Goal: Use online tool/utility: Utilize a website feature to perform a specific function

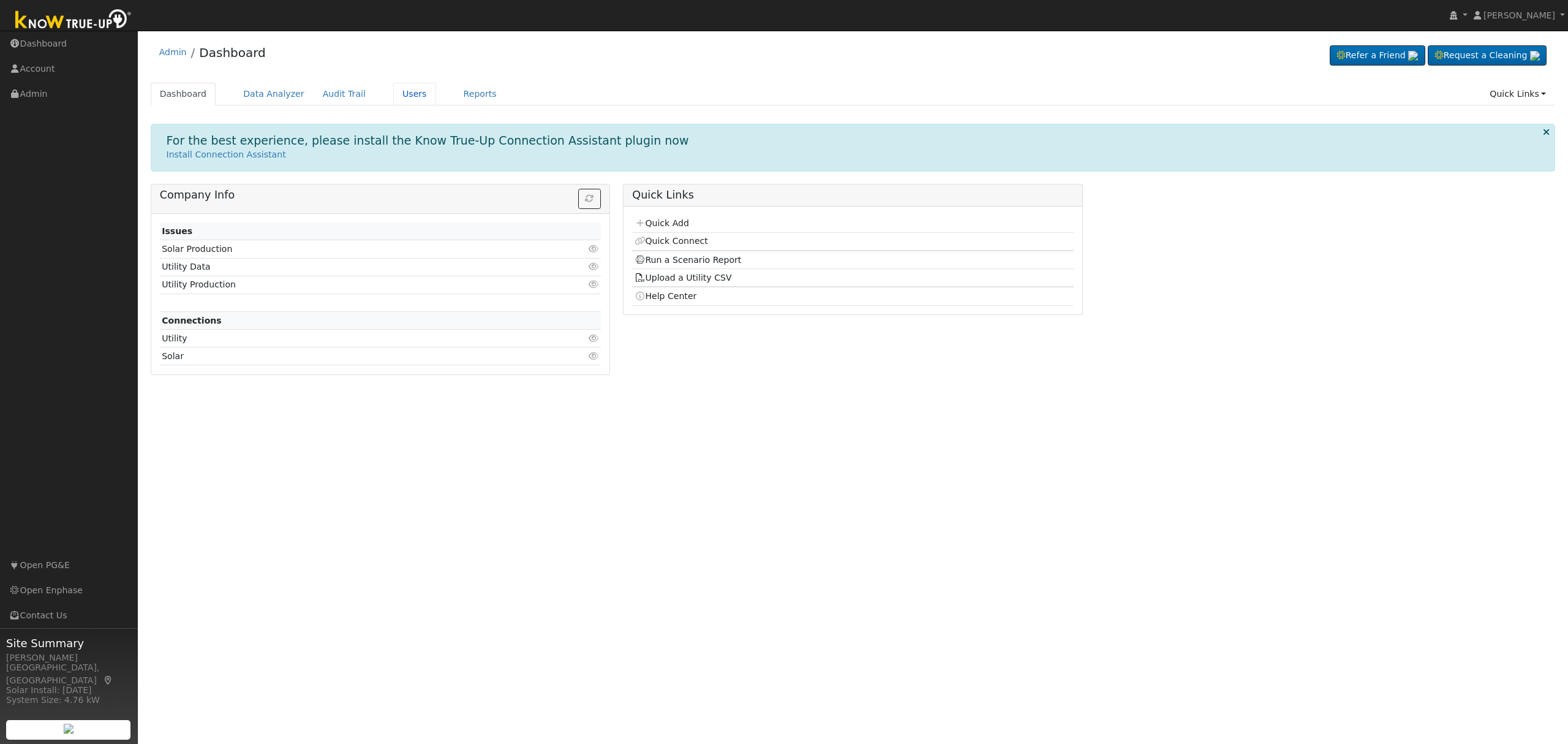
click at [398, 98] on link "Users" at bounding box center [415, 94] width 43 height 23
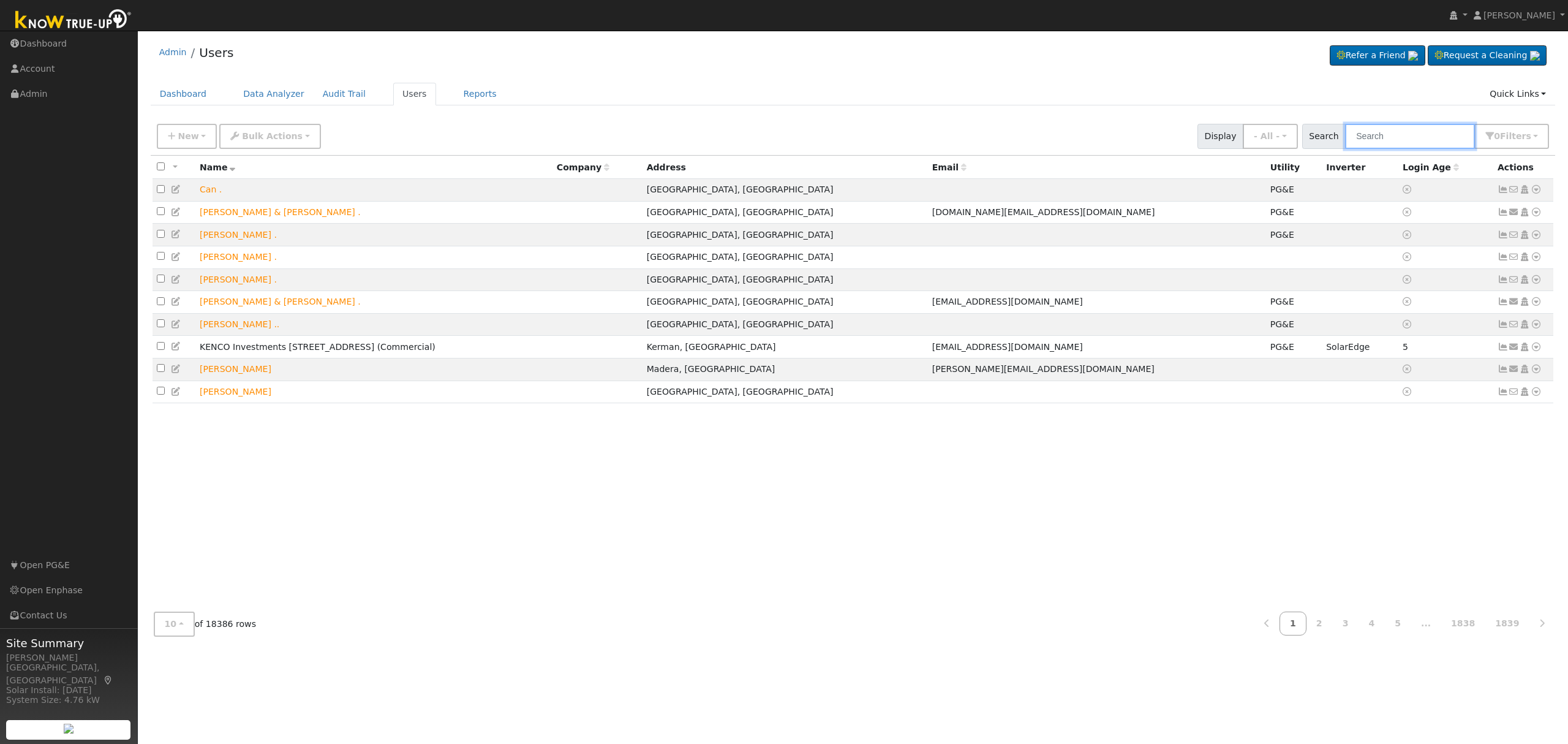
click at [1458, 138] on input "text" at bounding box center [1410, 136] width 130 height 25
type input "robert toste"
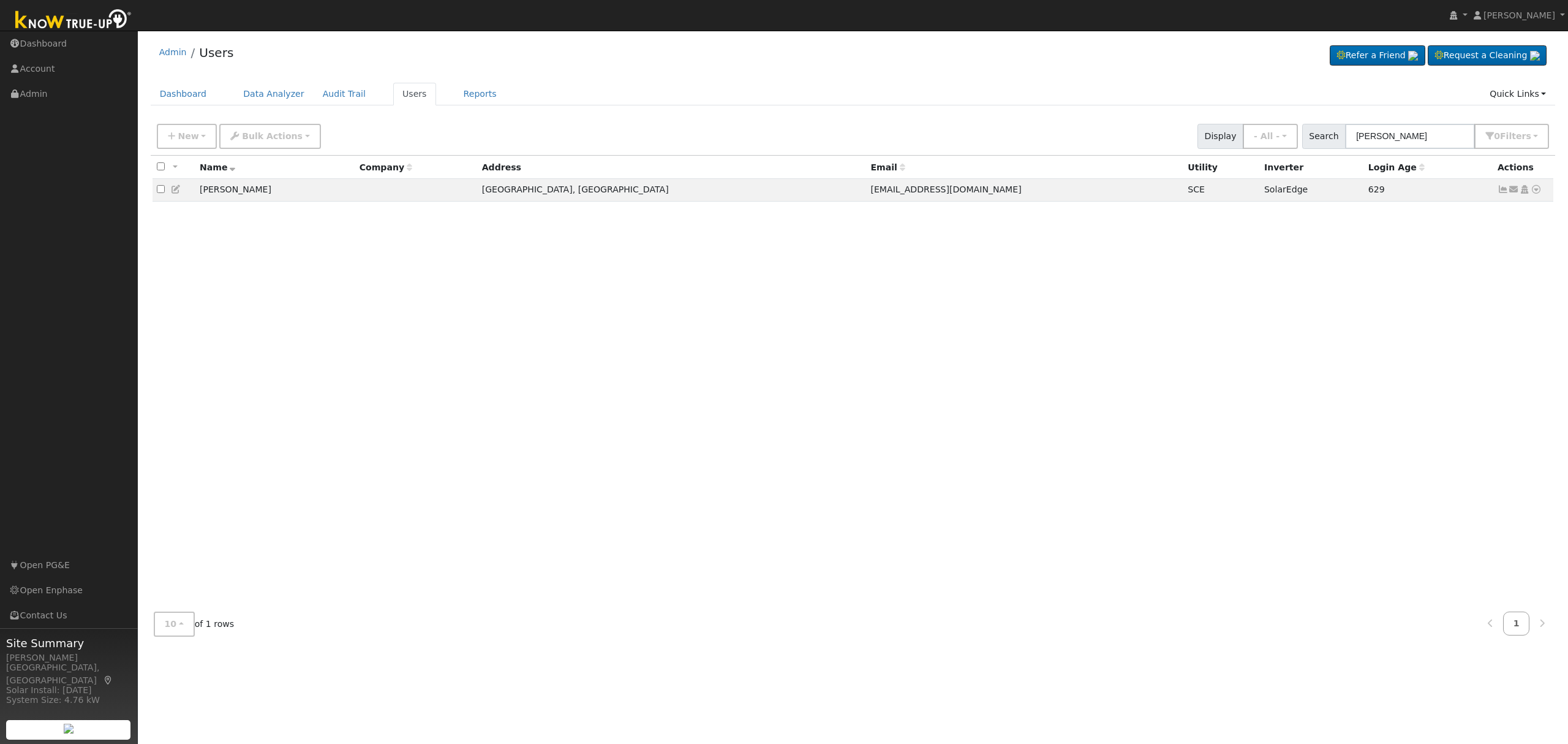
click at [1535, 186] on icon at bounding box center [1537, 189] width 11 height 8
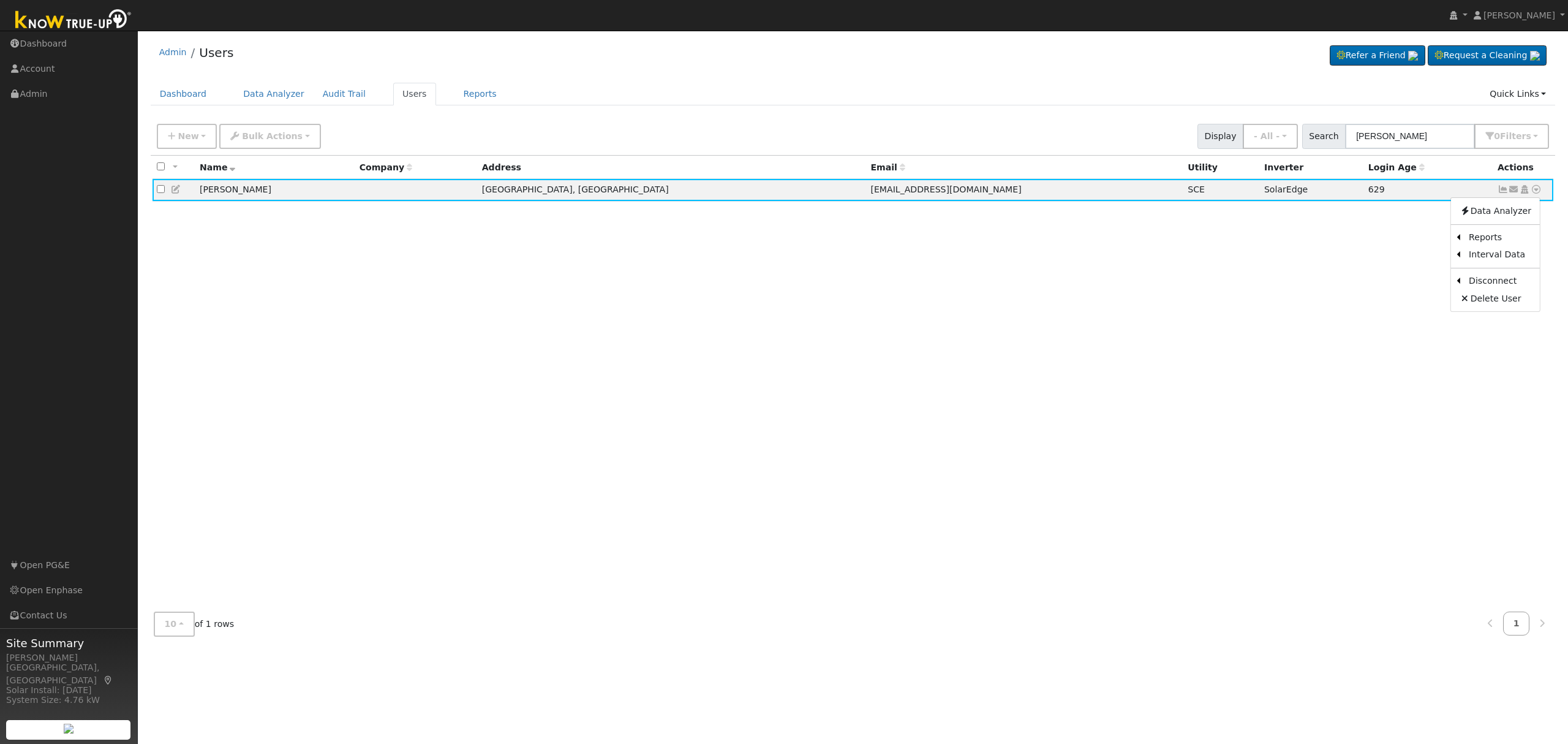
click at [0, 0] on link "Scenario" at bounding box center [0, 0] width 0 height 0
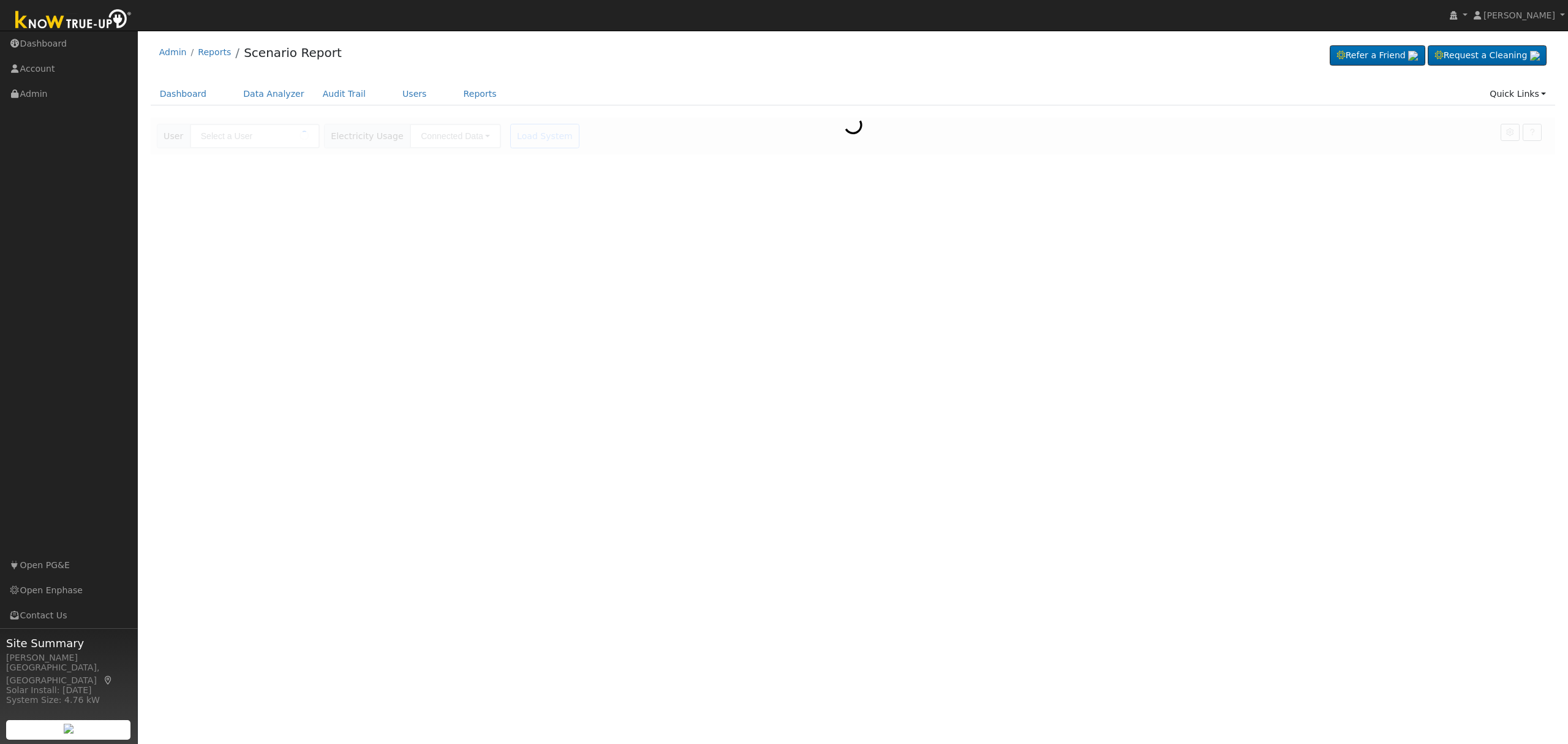
type input "[PERSON_NAME]"
type input "Southern [US_STATE] Edison"
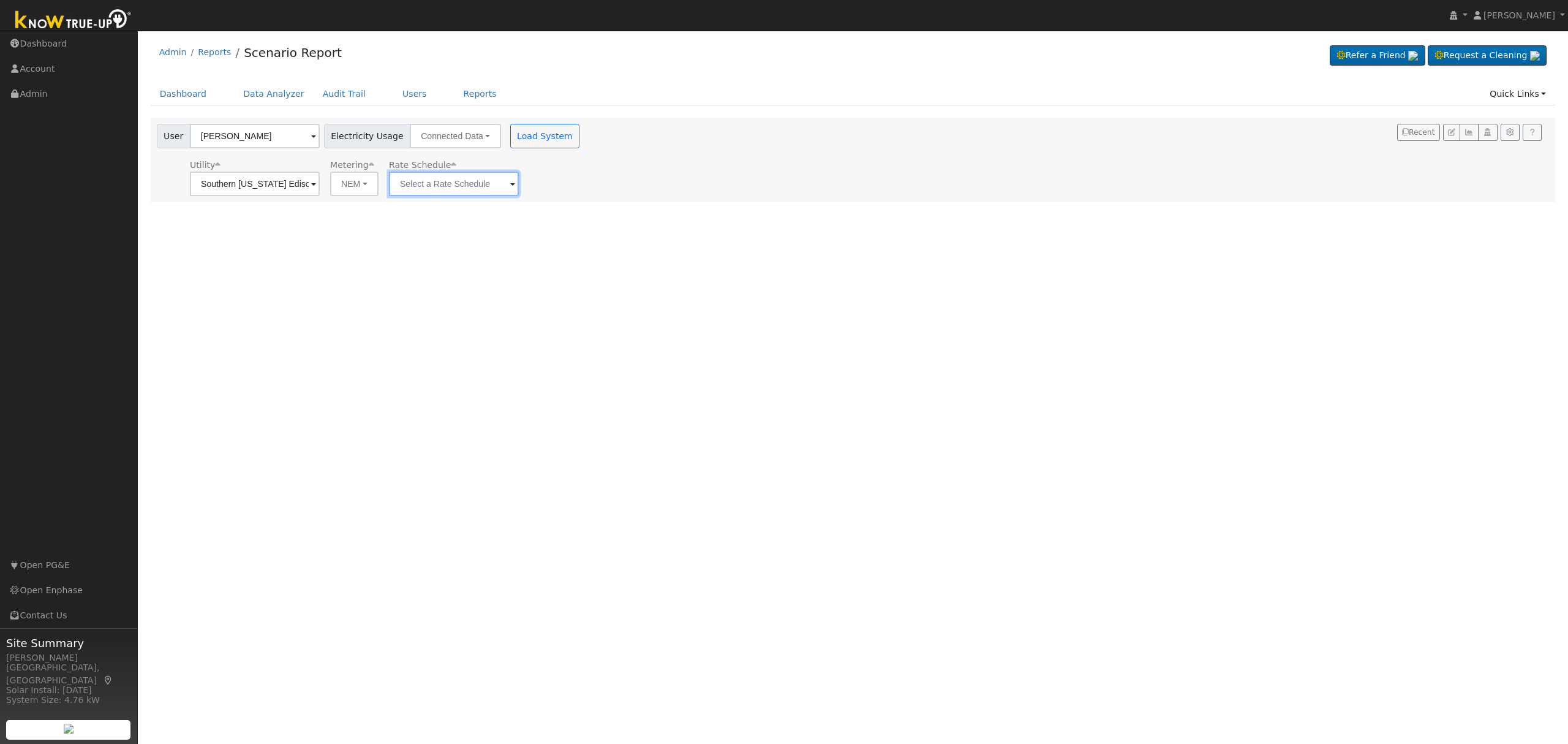
click at [450, 190] on input "text" at bounding box center [454, 183] width 130 height 24
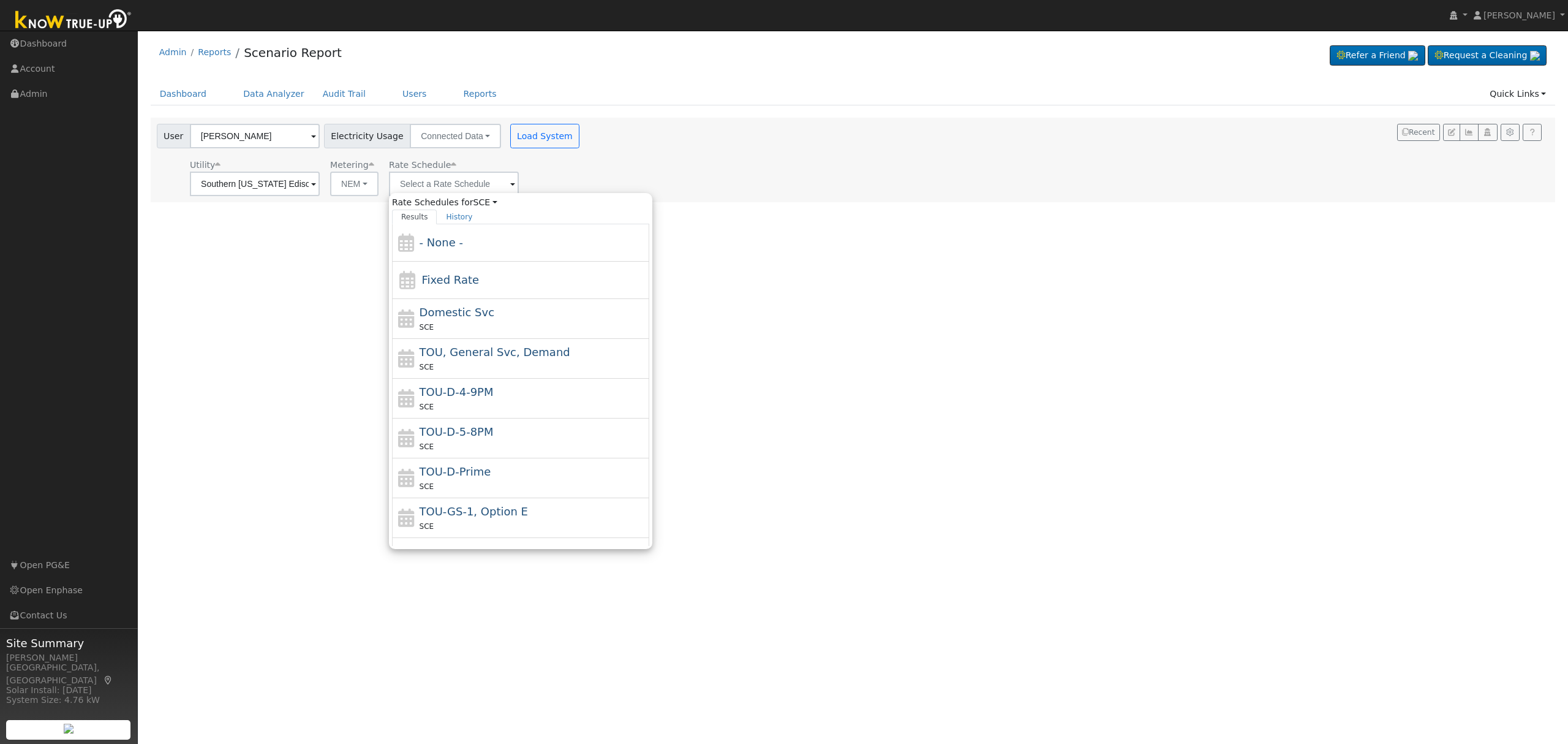
click at [495, 315] on div "Domestic Svc SCE" at bounding box center [534, 319] width 228 height 29
type input "Domestic Svc"
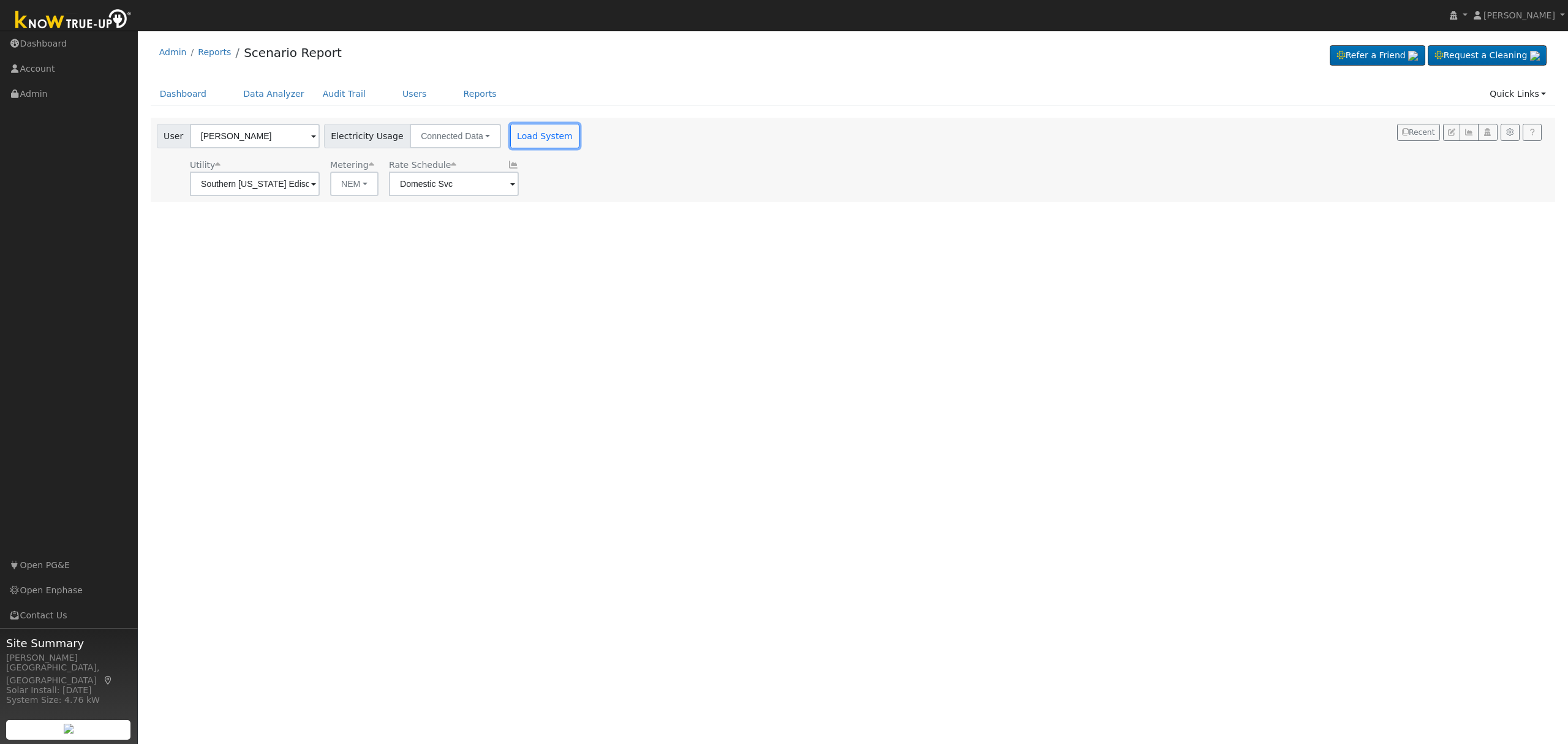
click at [522, 130] on button "Load System" at bounding box center [545, 135] width 70 height 24
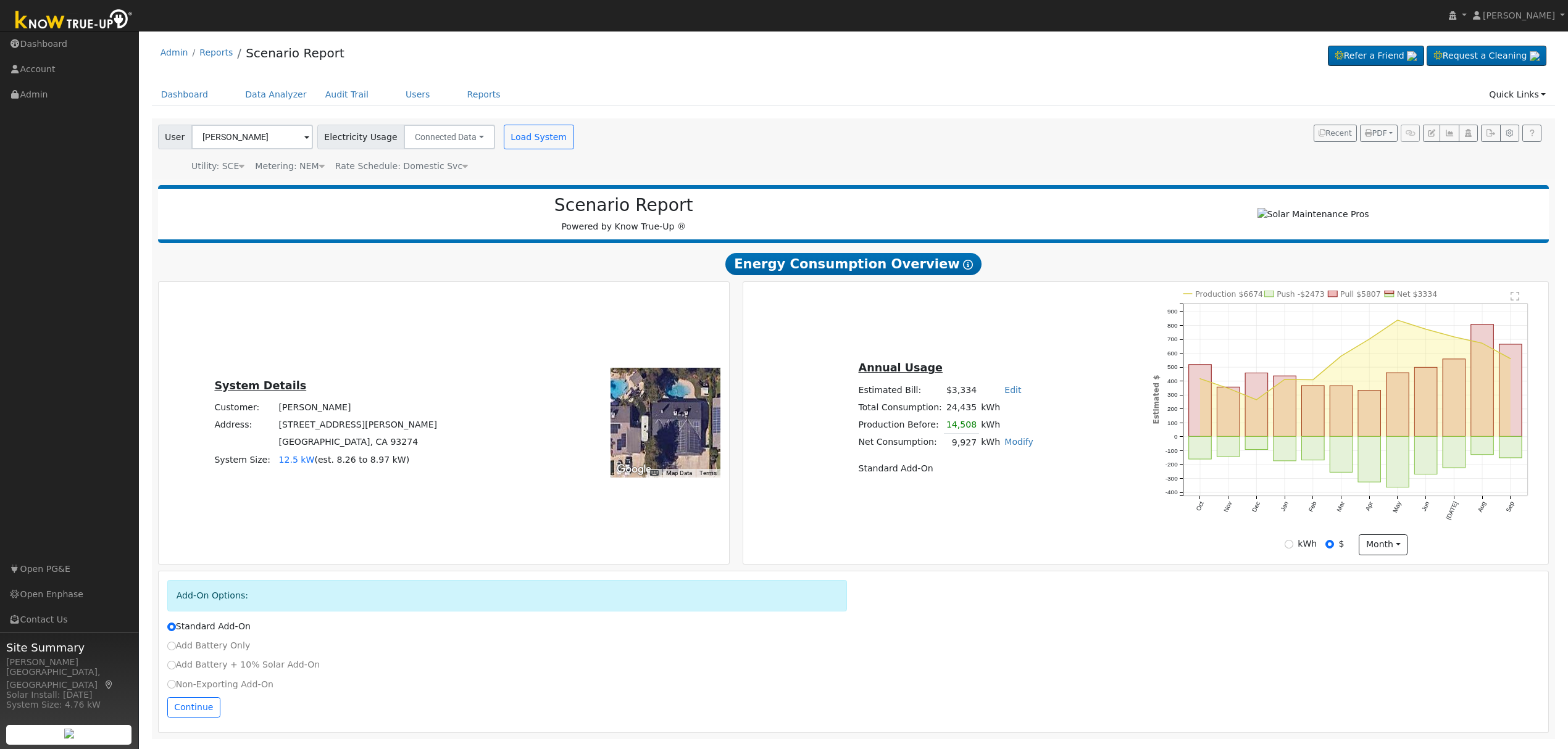
click at [227, 691] on label "Non-Exporting Add-On" at bounding box center [220, 684] width 106 height 13
click at [176, 688] on input "Non-Exporting Add-On" at bounding box center [171, 684] width 8 height 8
radio input "true"
radio input "false"
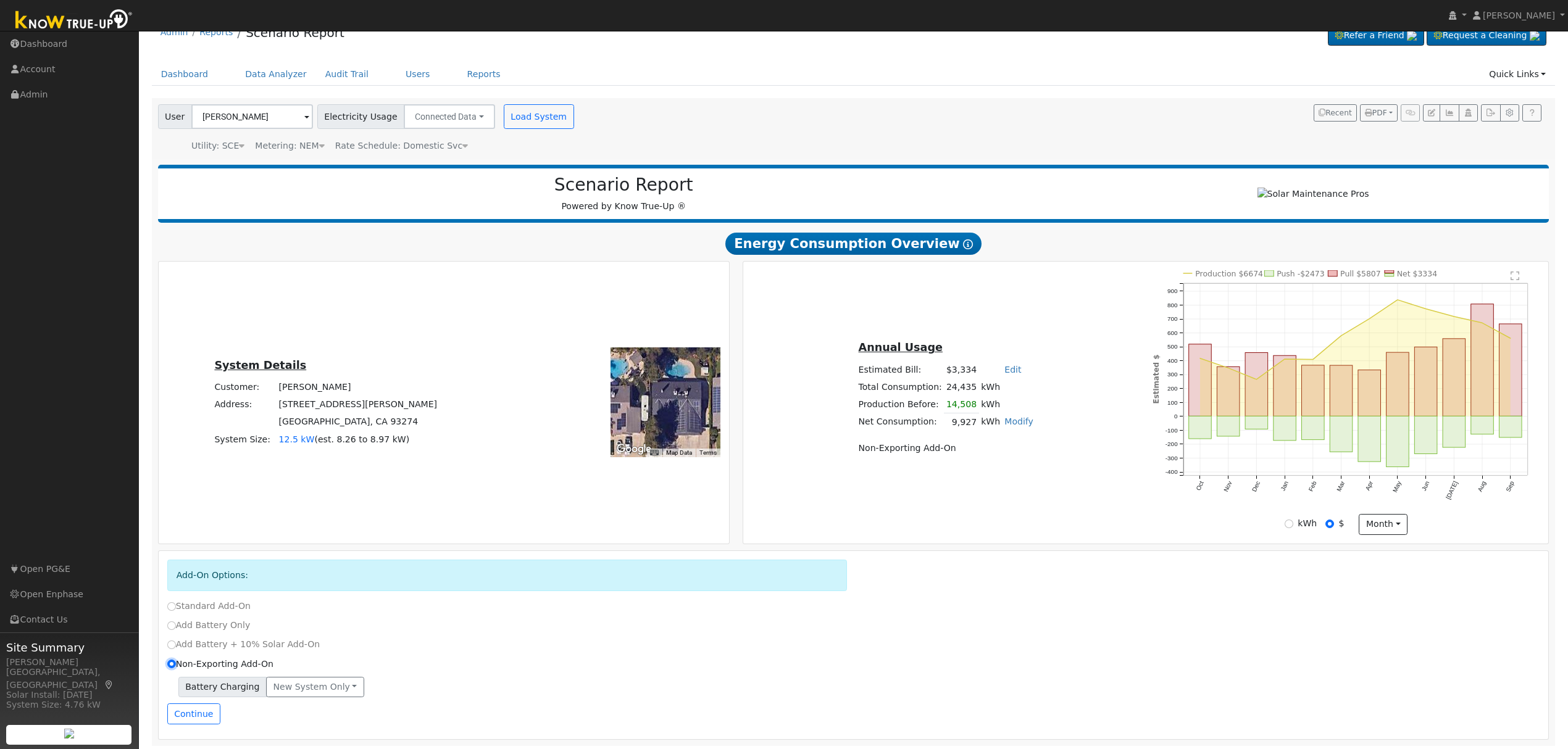
scroll to position [31, 0]
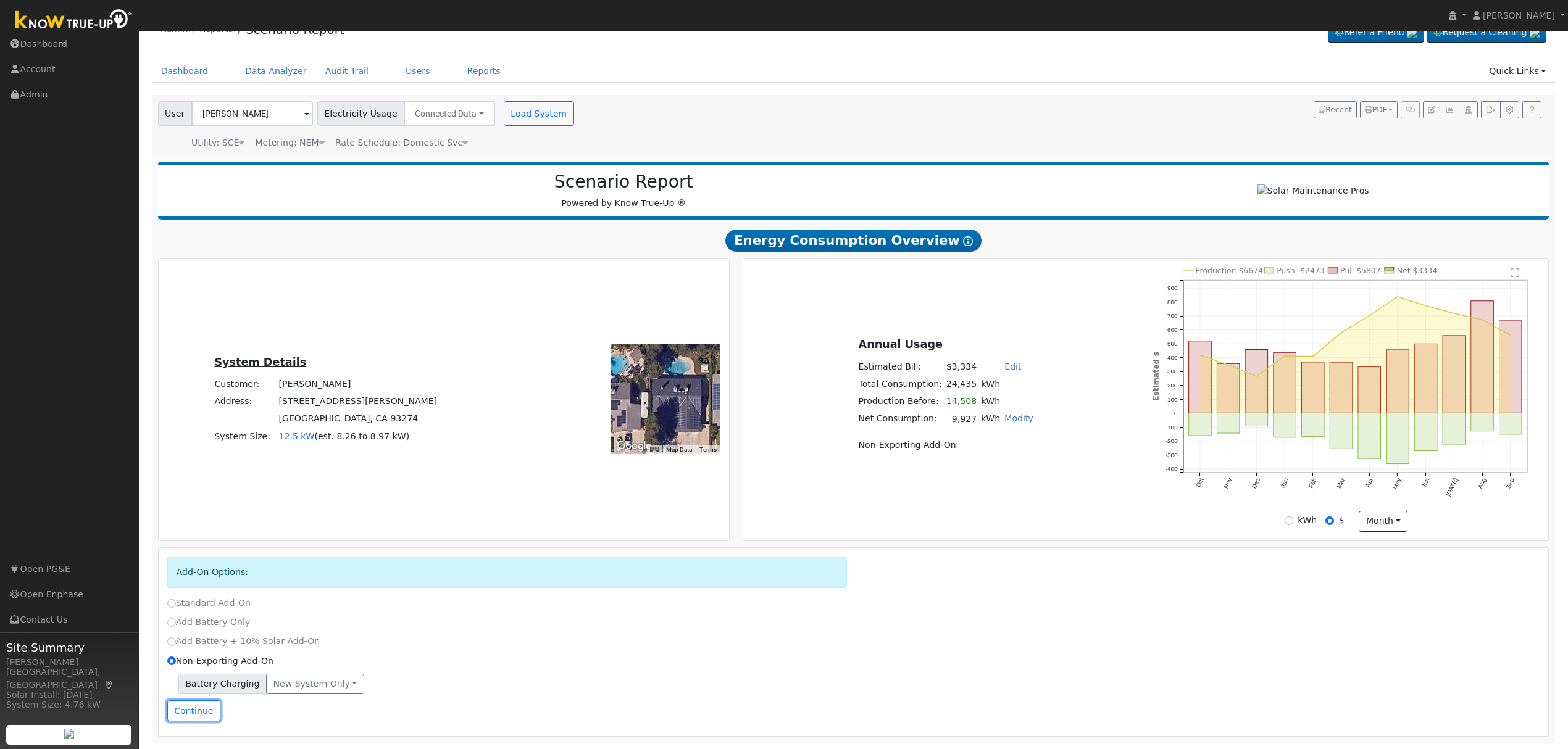
click at [193, 711] on button "Continue" at bounding box center [194, 711] width 53 height 21
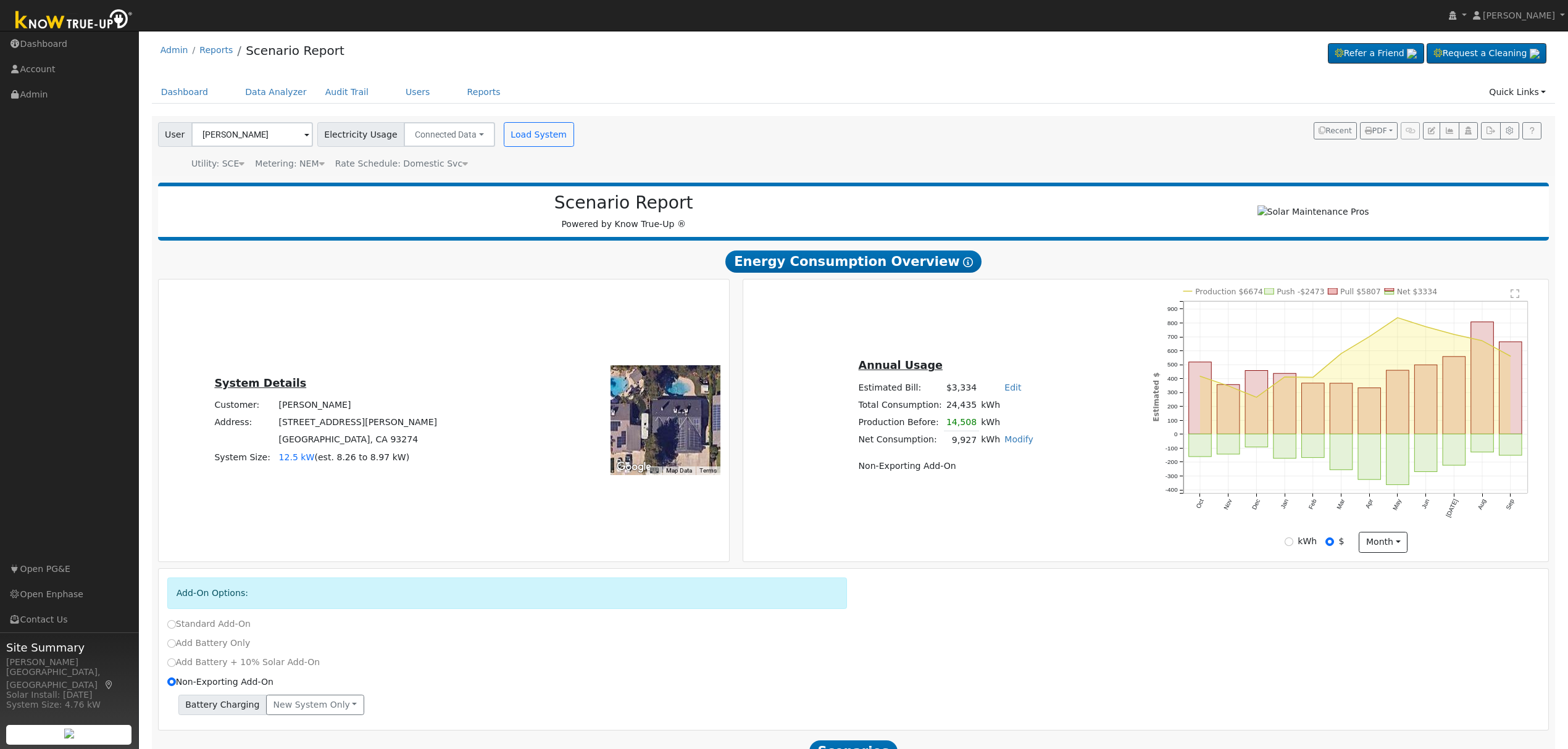
scroll to position [0, 0]
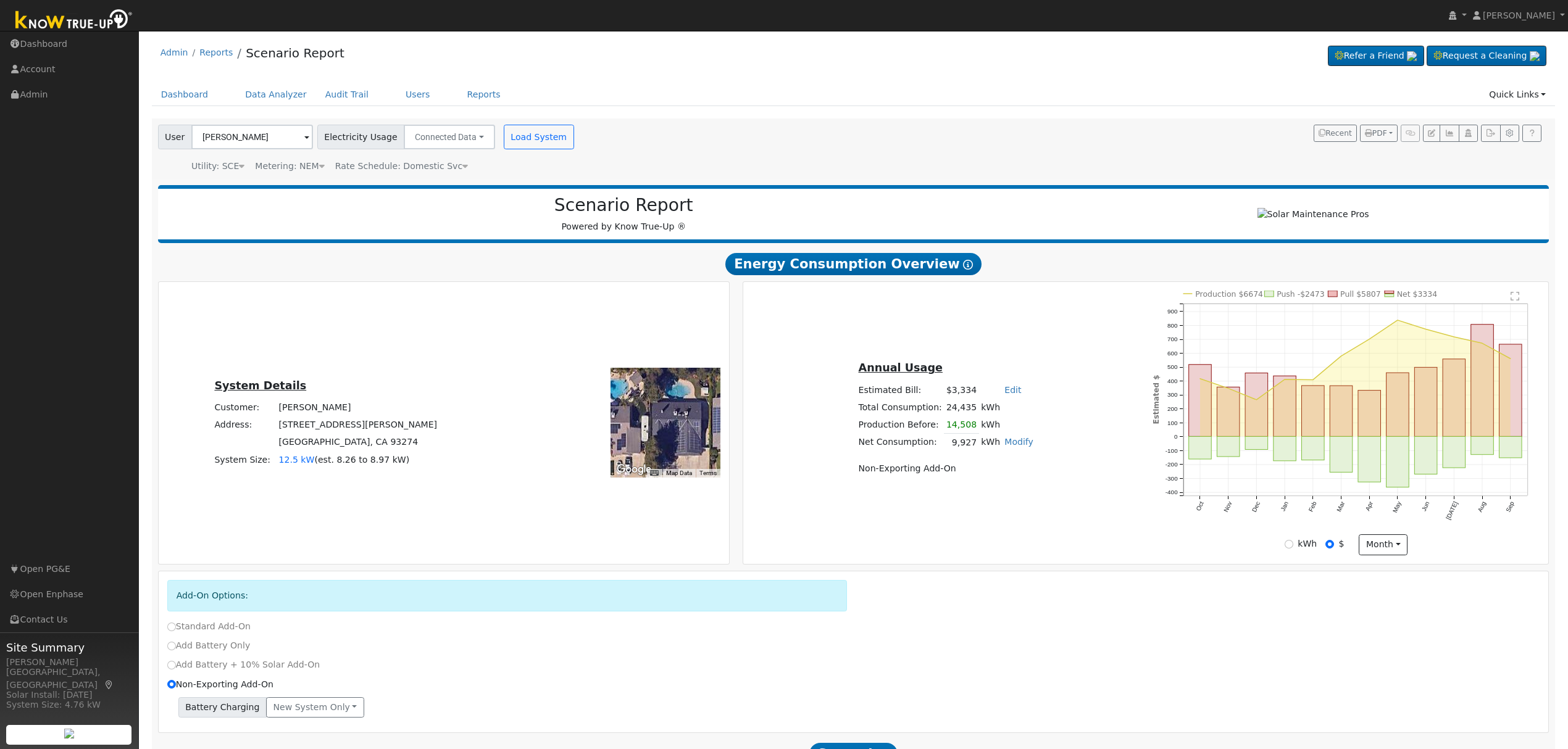
click at [417, 161] on span "Rate Schedule: Domestic Svc" at bounding box center [401, 166] width 133 height 10
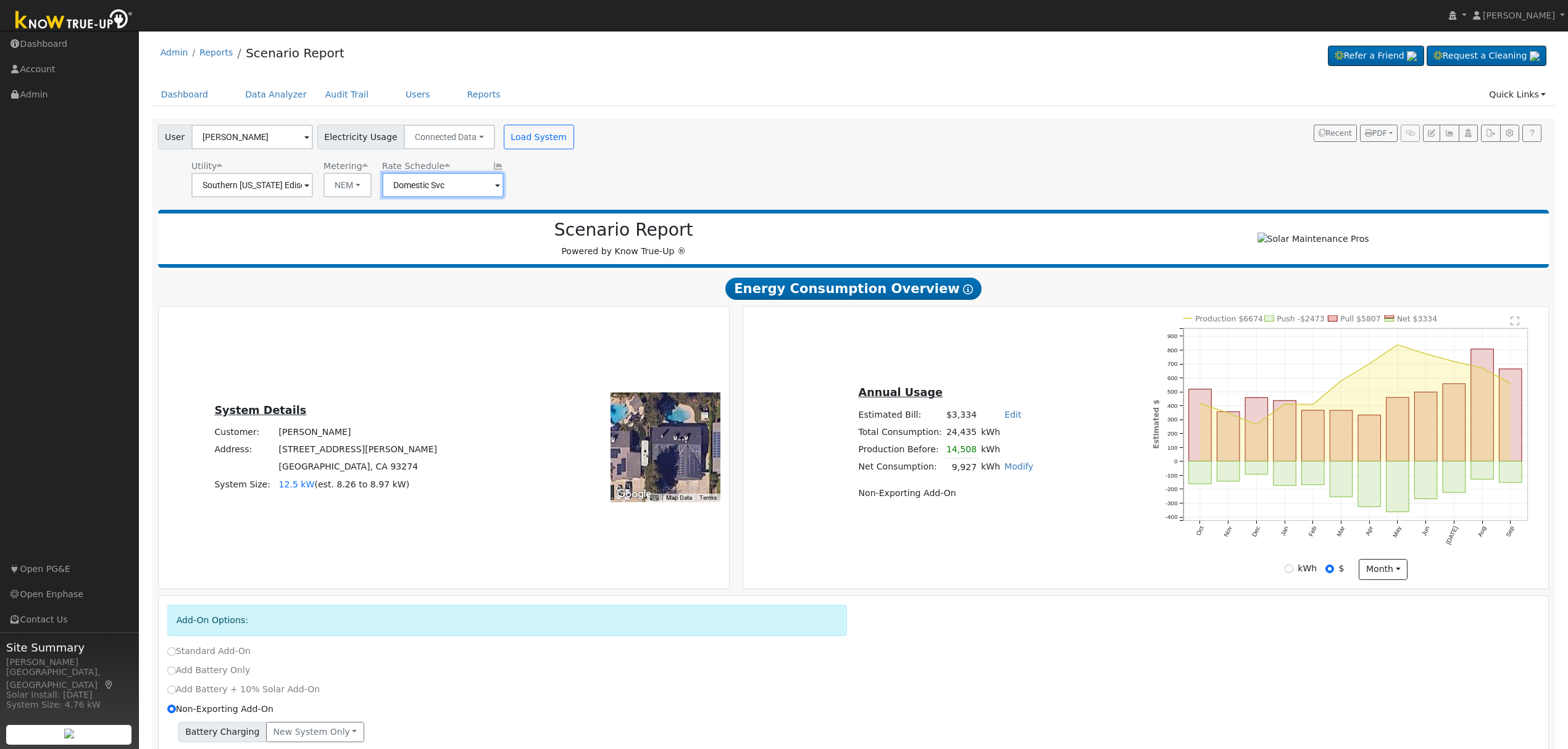
click at [453, 186] on input "Domestic Svc" at bounding box center [443, 184] width 122 height 24
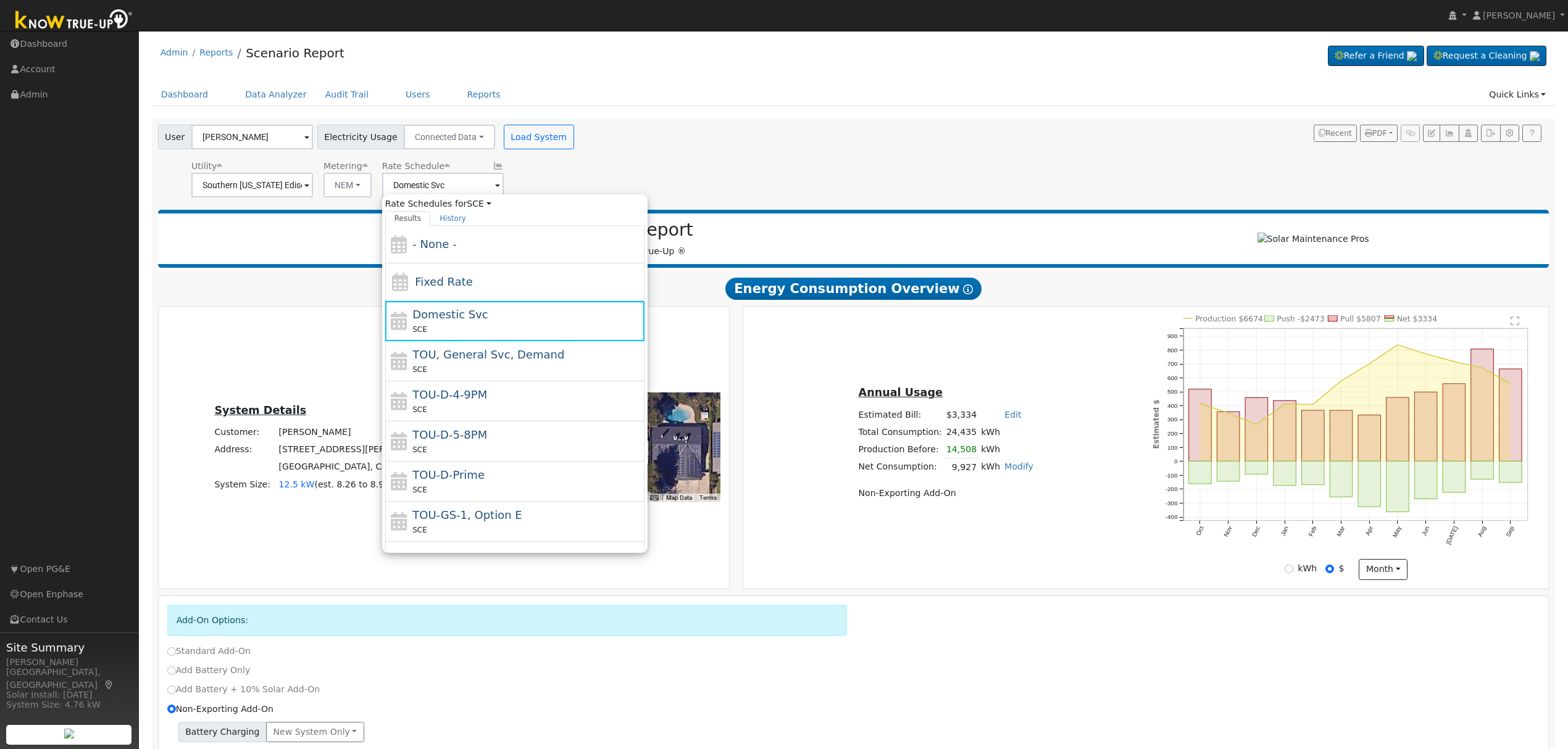
click at [515, 410] on div "SCE" at bounding box center [527, 409] width 229 height 13
type input "TOU-D-4-9PM"
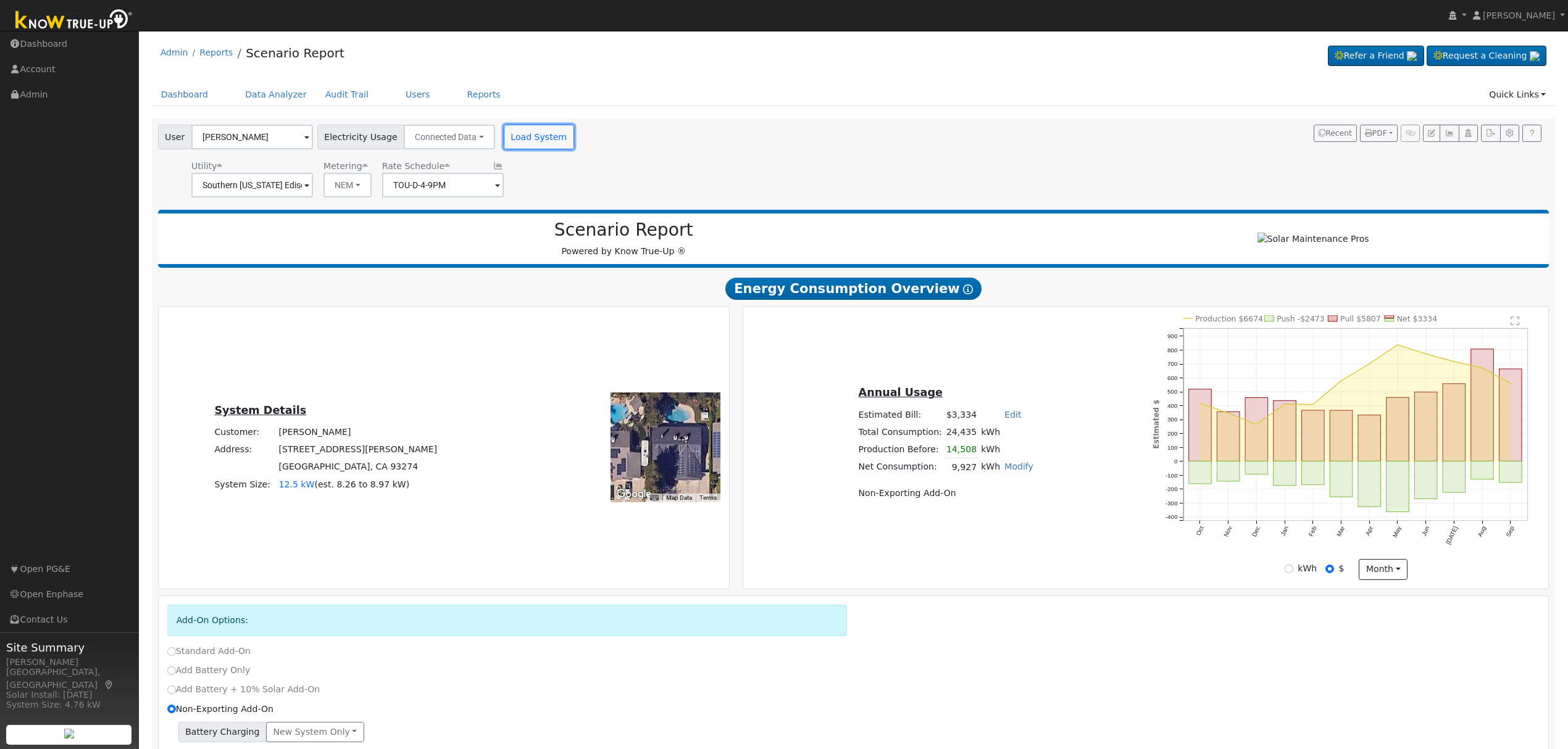
click at [515, 142] on button "Load System" at bounding box center [539, 136] width 71 height 24
radio input "false"
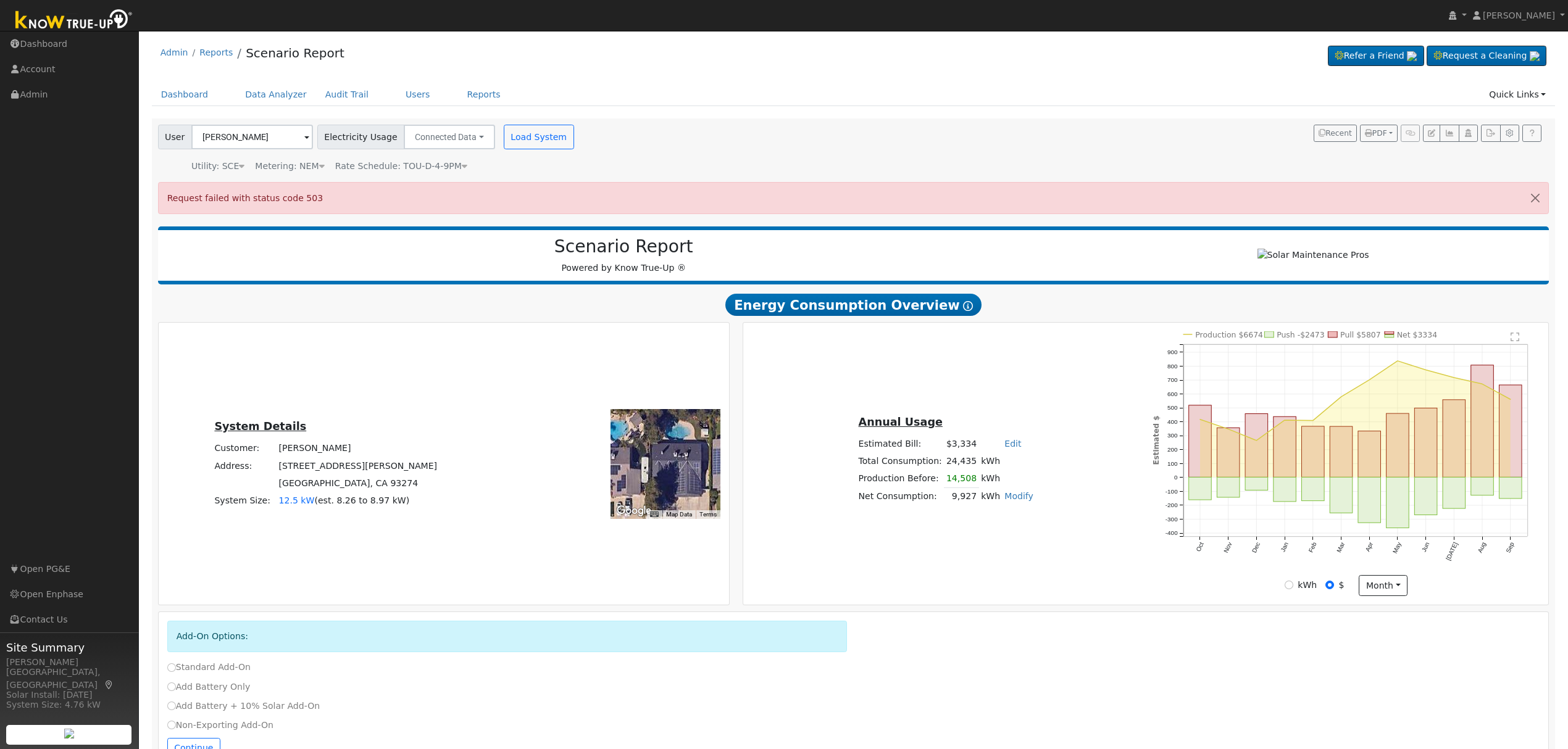
click at [438, 163] on span "Rate Schedule: TOU-D-4-9PM" at bounding box center [401, 166] width 132 height 10
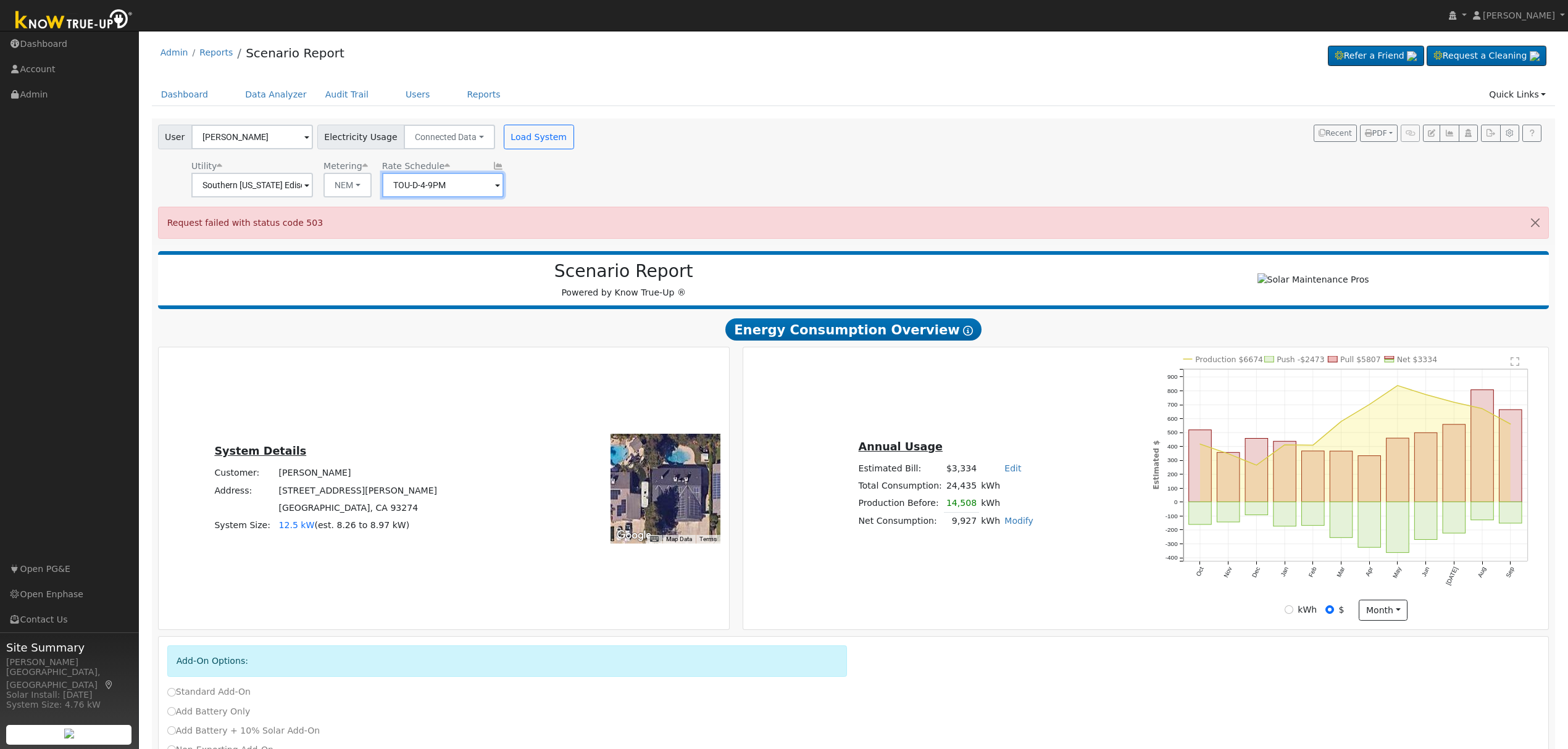
click at [479, 187] on input "TOU-D-4-9PM" at bounding box center [443, 184] width 122 height 24
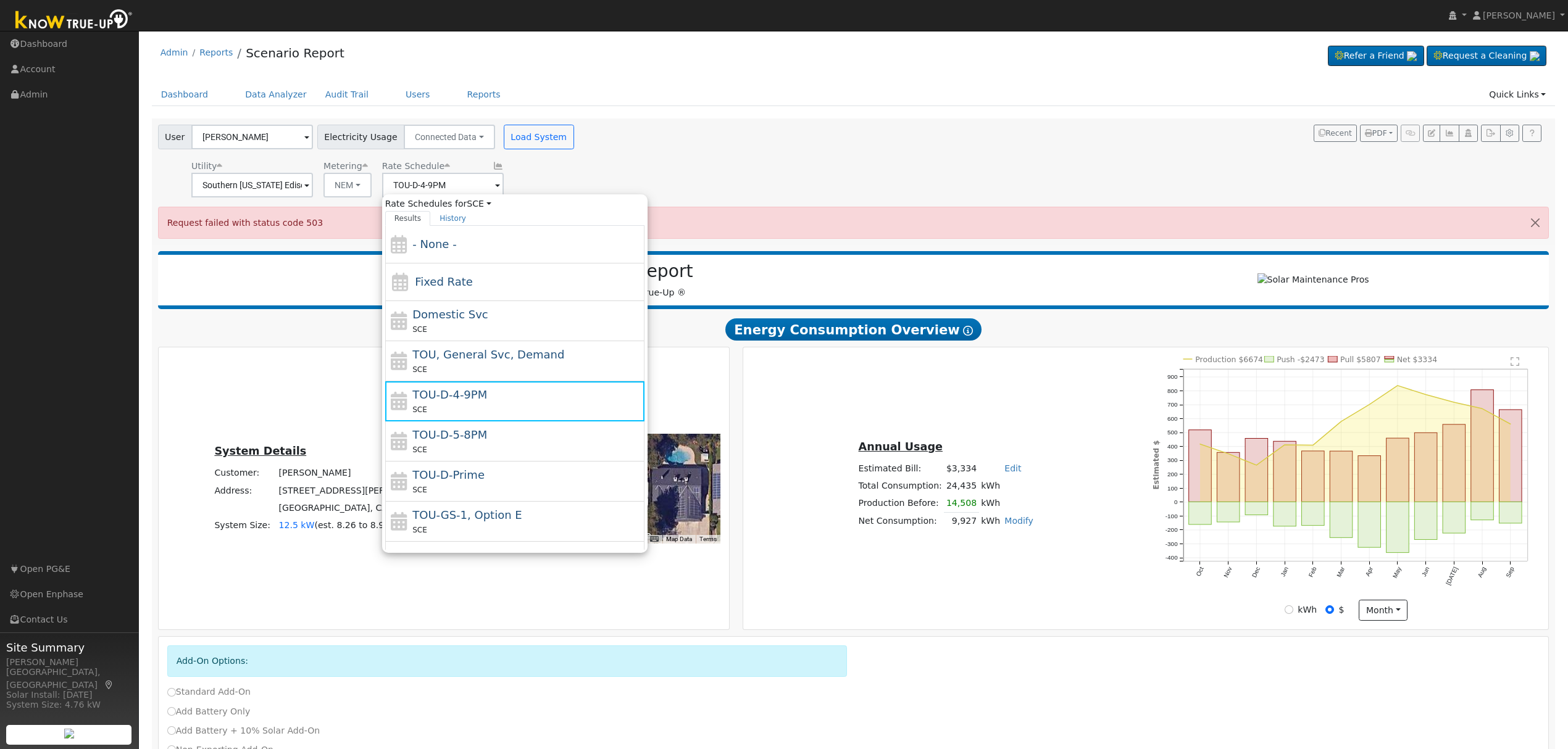
click at [497, 435] on div "TOU-D-5-8PM SCE" at bounding box center [527, 441] width 229 height 29
type input "TOU-D-5-8PM"
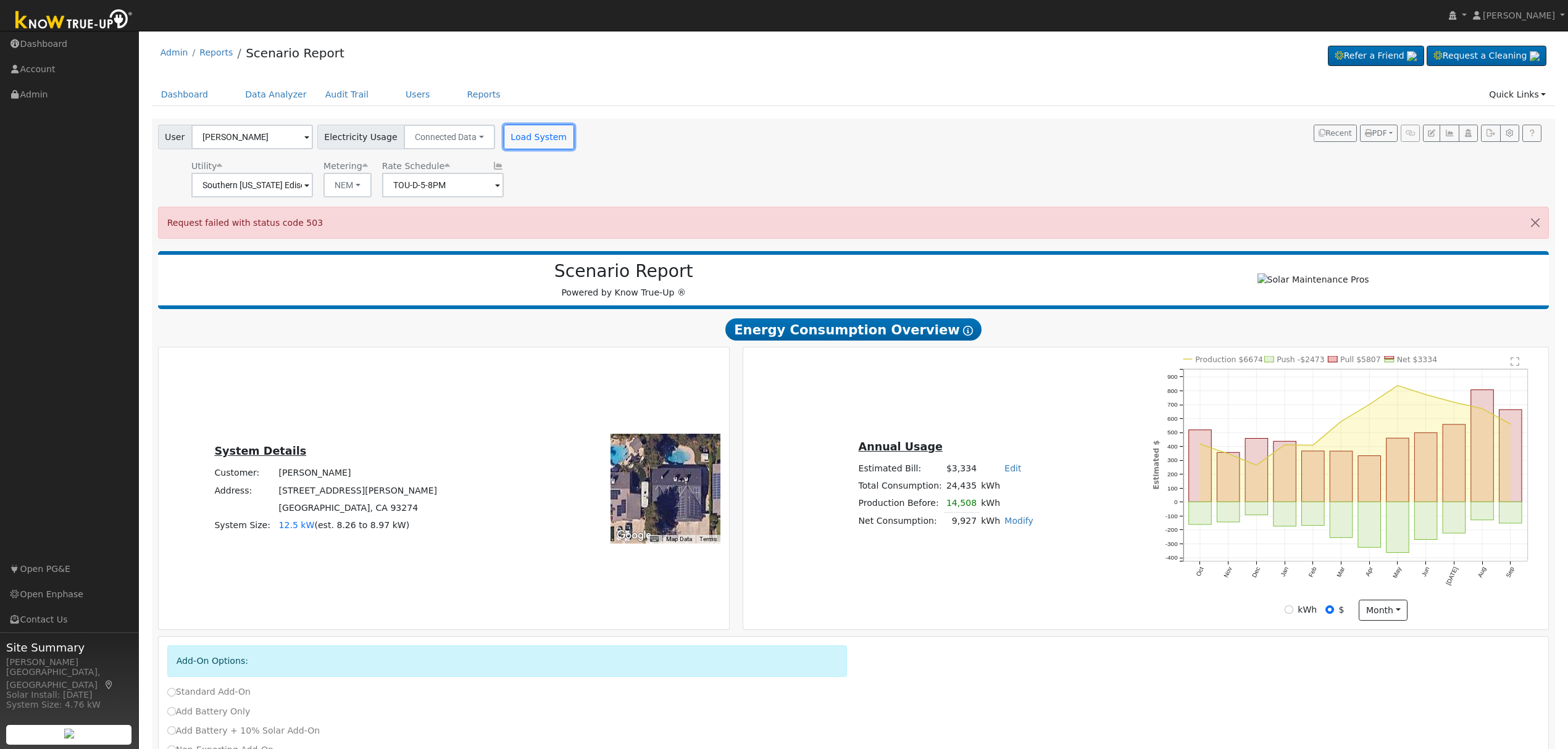
click at [531, 141] on button "Load System" at bounding box center [539, 136] width 71 height 24
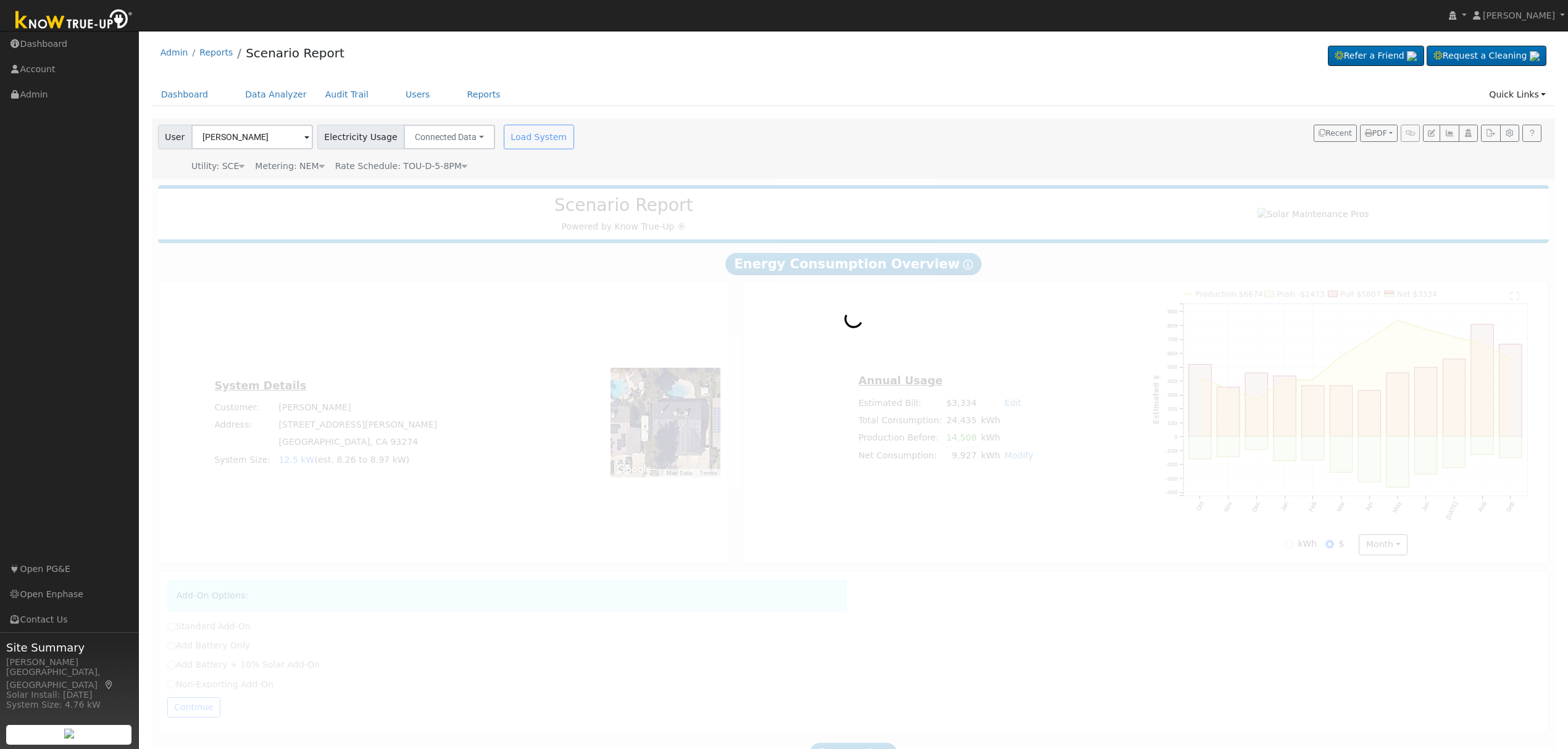
radio input "true"
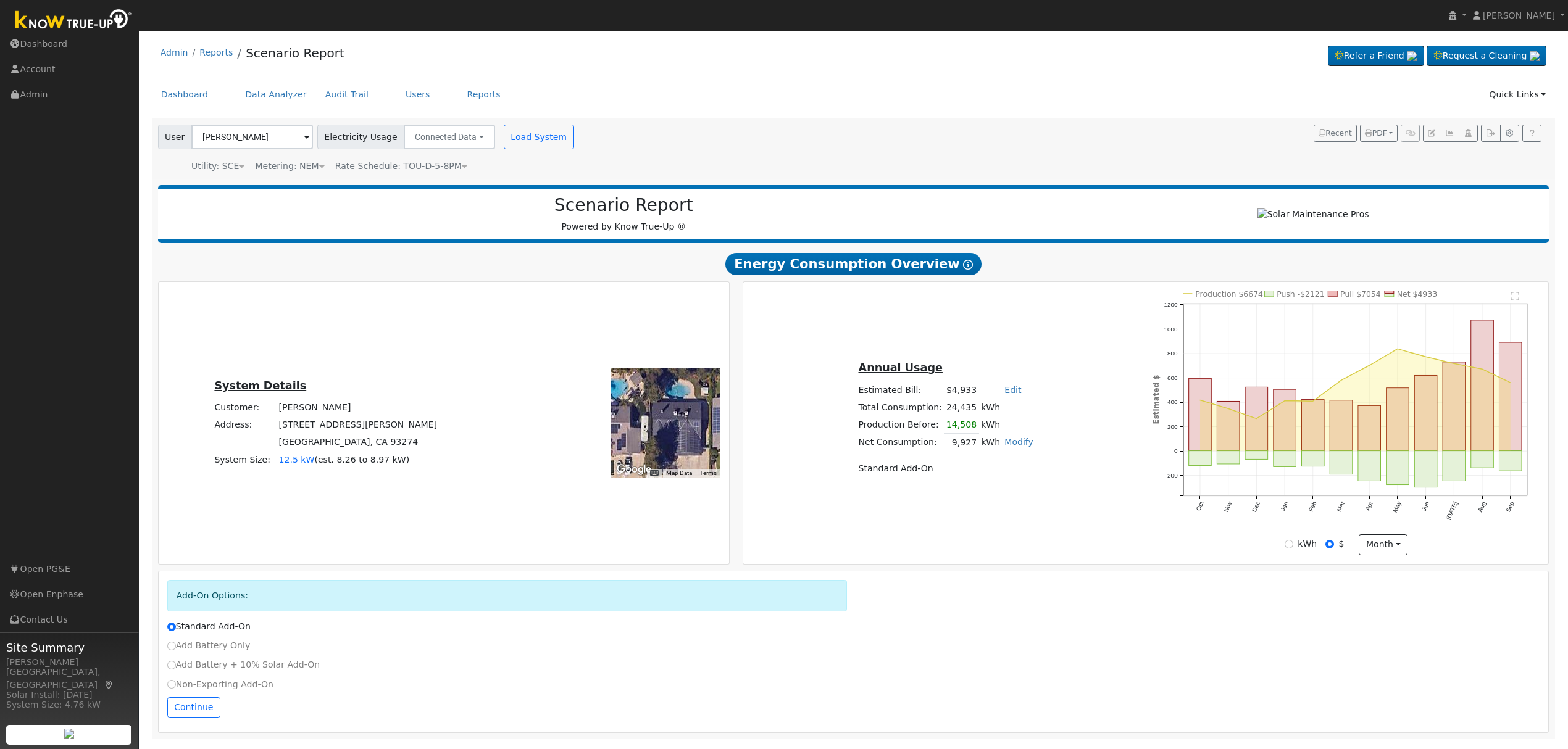
click at [461, 166] on icon at bounding box center [464, 166] width 6 height 8
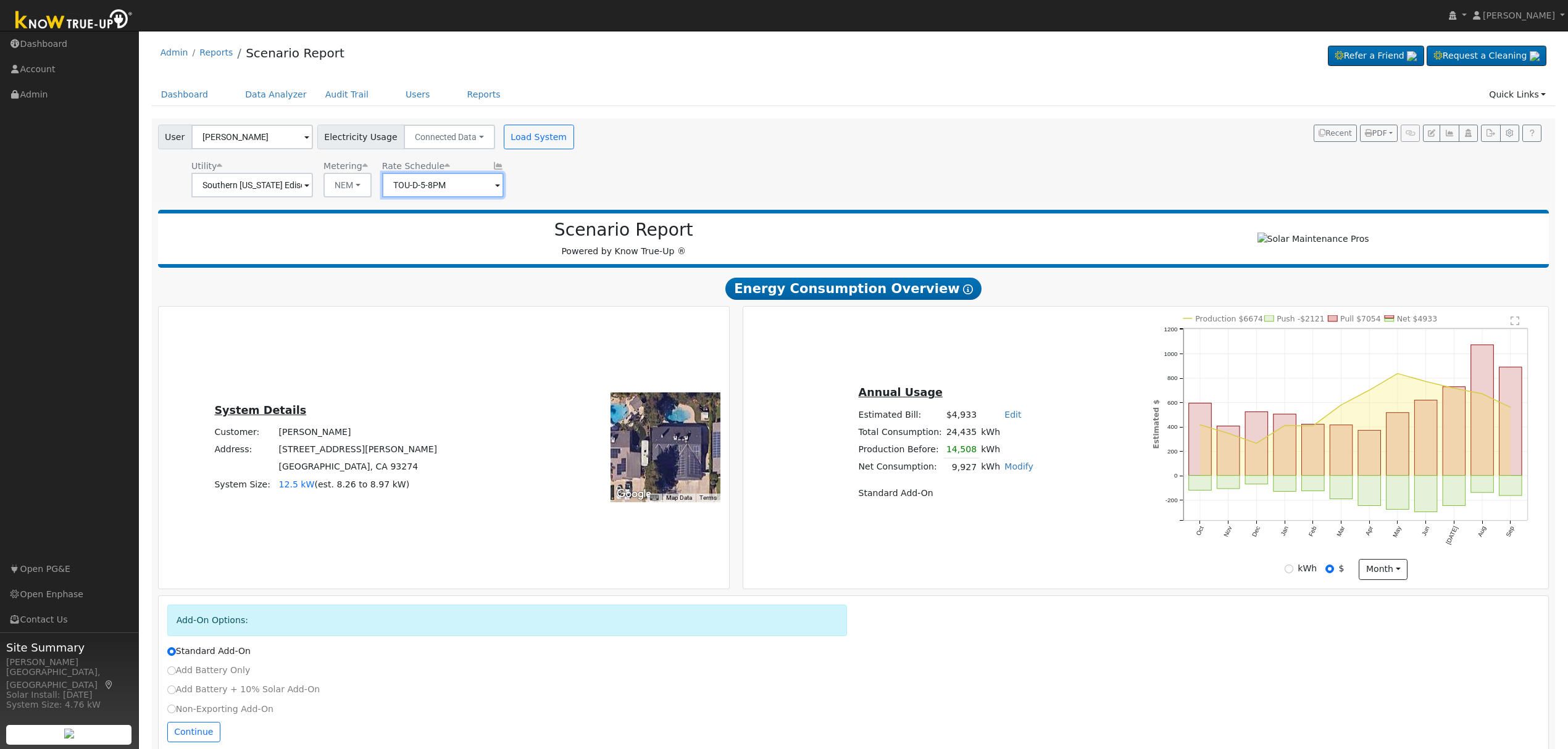
click at [472, 187] on input "TOU-D-5-8PM" at bounding box center [443, 184] width 122 height 24
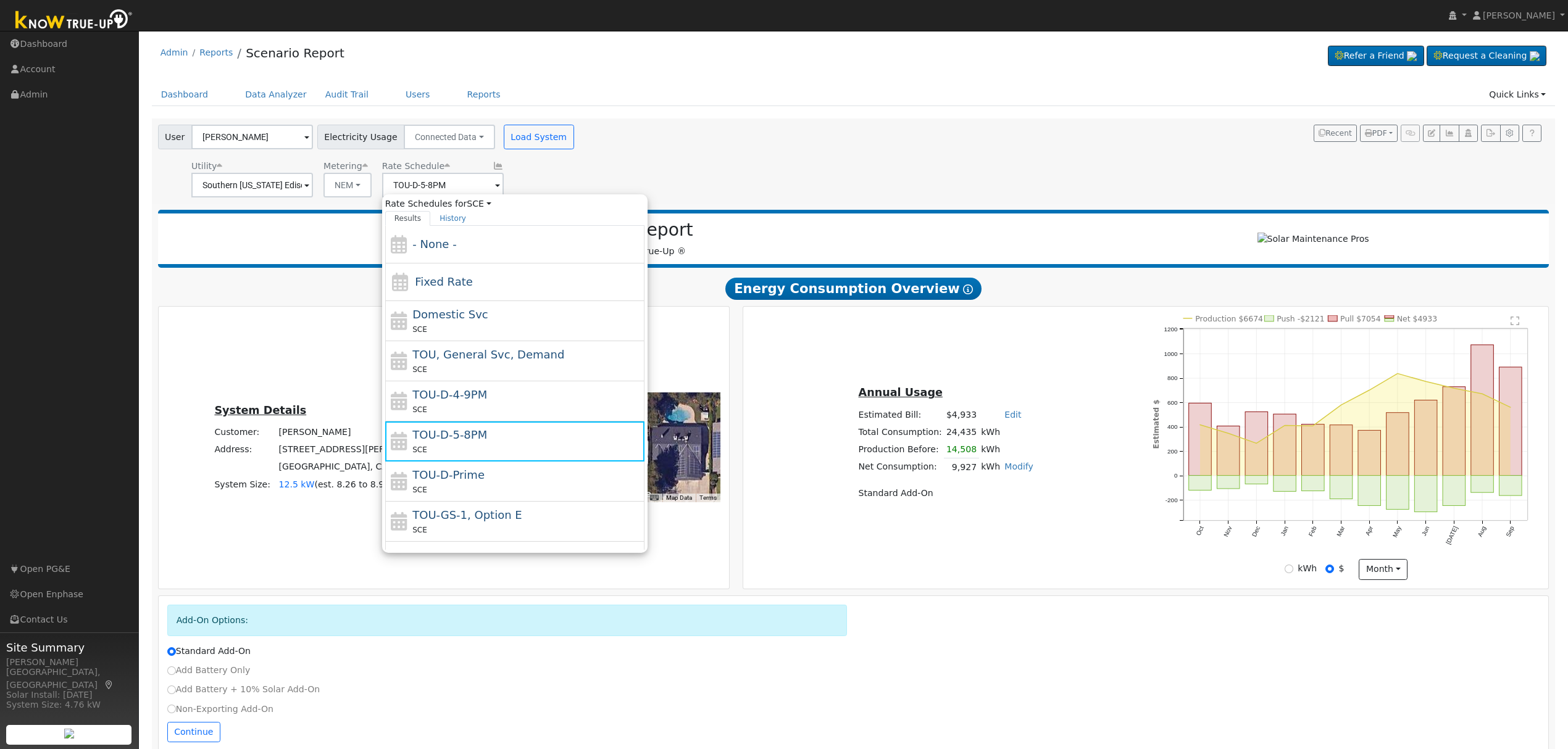
drag, startPoint x: 497, startPoint y: 403, endPoint x: 480, endPoint y: 411, distance: 18.8
click at [497, 403] on div "TOU-D-4-9PM SCE" at bounding box center [527, 401] width 229 height 29
type input "TOU-D-4-9PM"
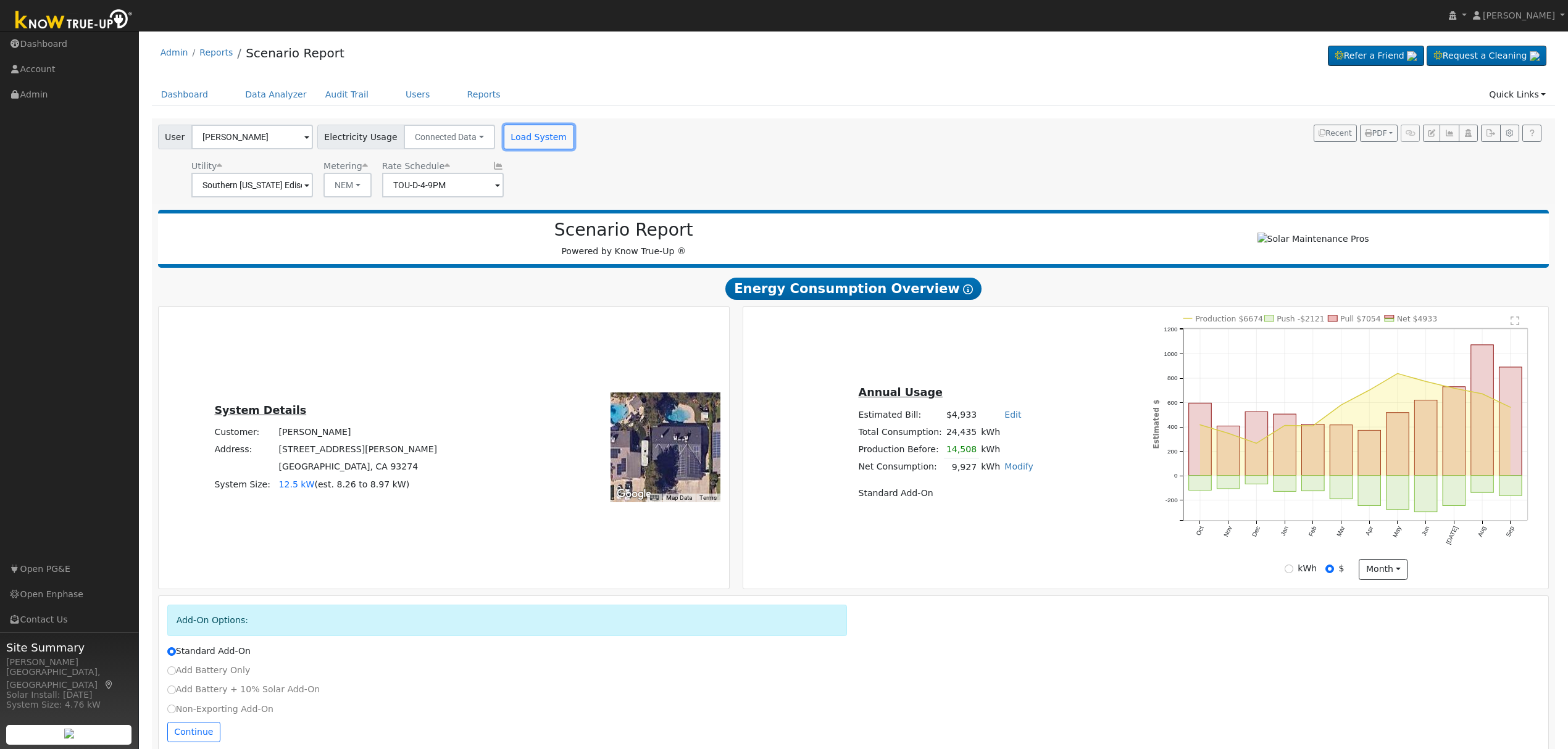
click at [526, 138] on button "Load System" at bounding box center [539, 136] width 71 height 24
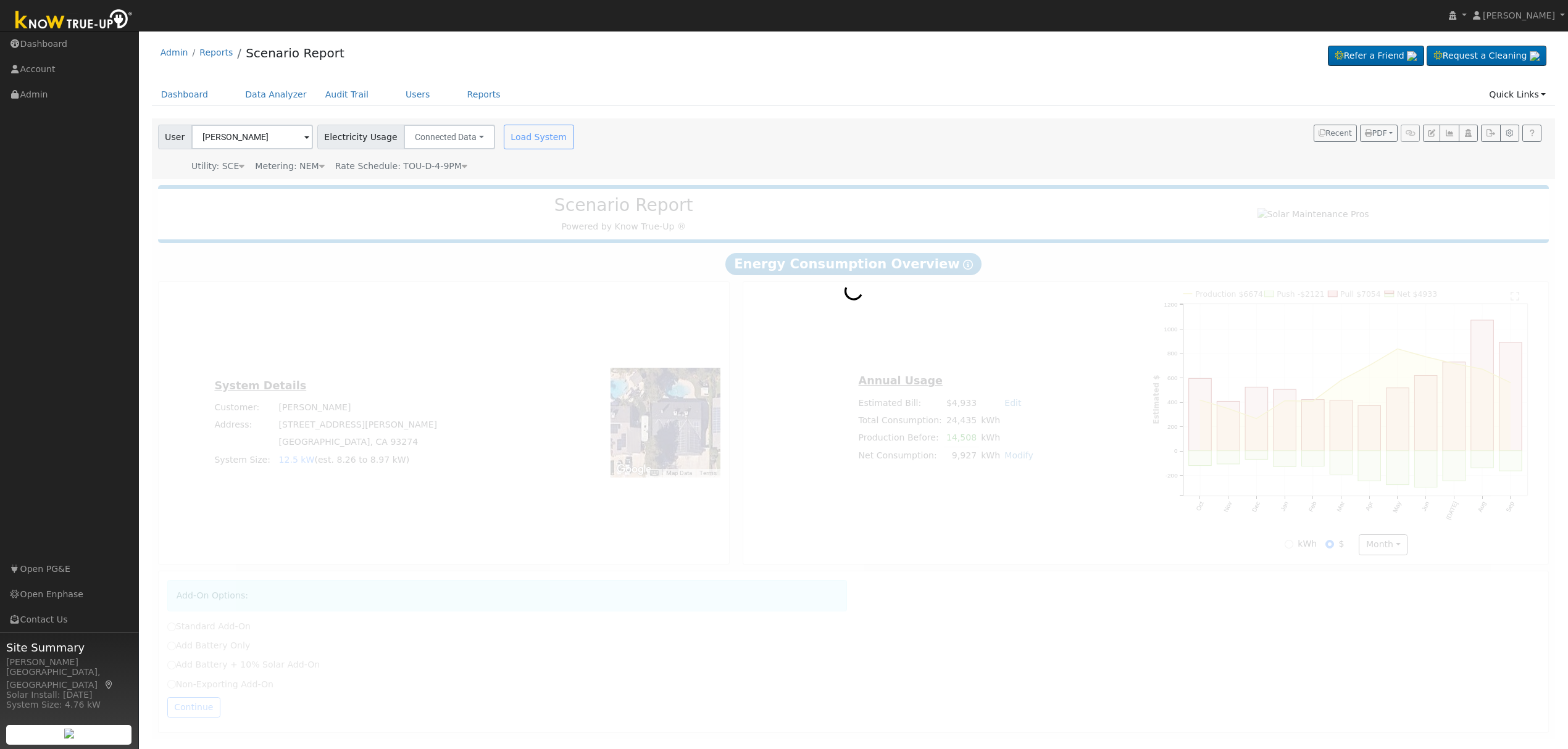
radio input "true"
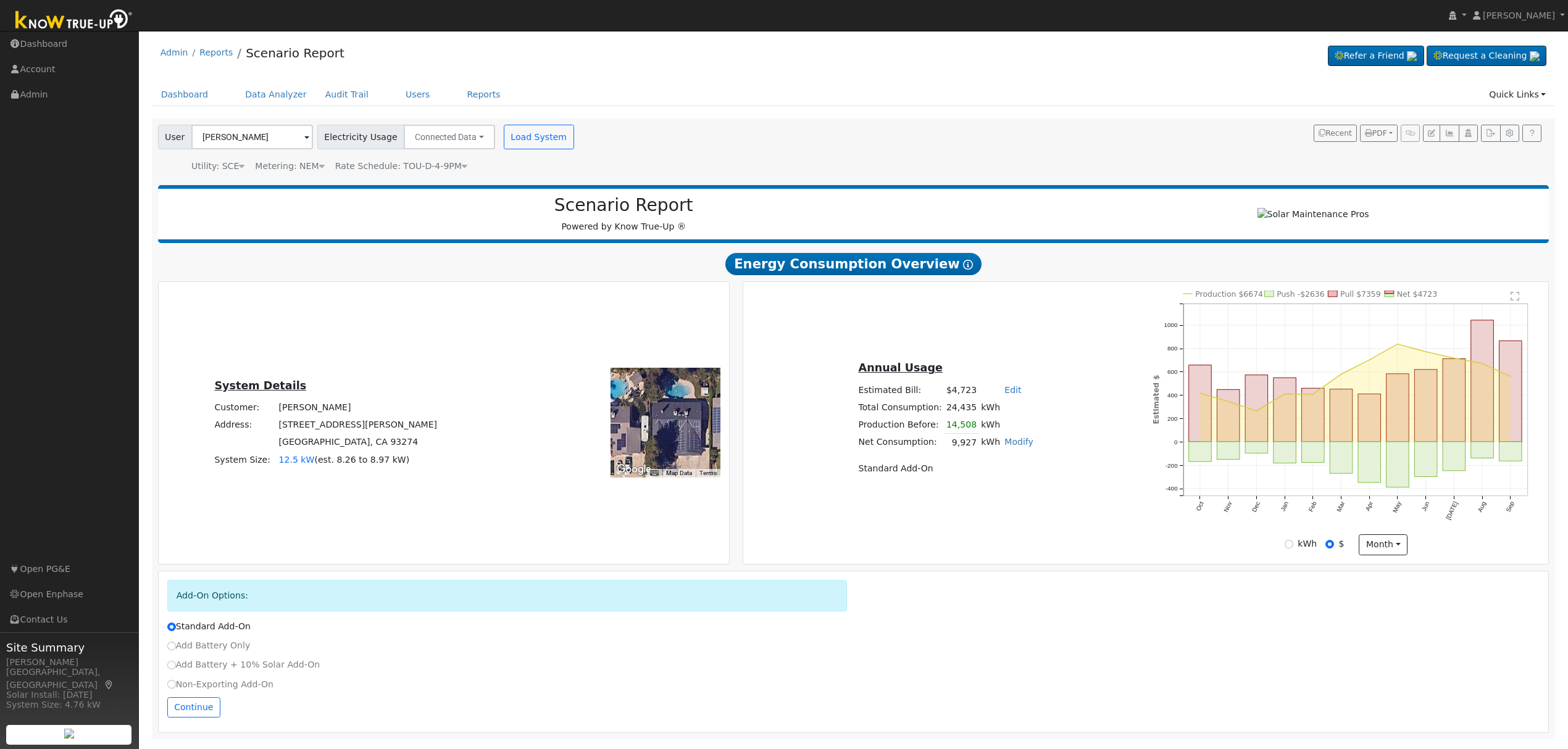
click at [180, 689] on label "Non-Exporting Add-On" at bounding box center [220, 684] width 106 height 13
click at [176, 688] on input "Non-Exporting Add-On" at bounding box center [171, 684] width 8 height 8
radio input "true"
radio input "false"
click at [193, 739] on button "Continue" at bounding box center [194, 734] width 53 height 21
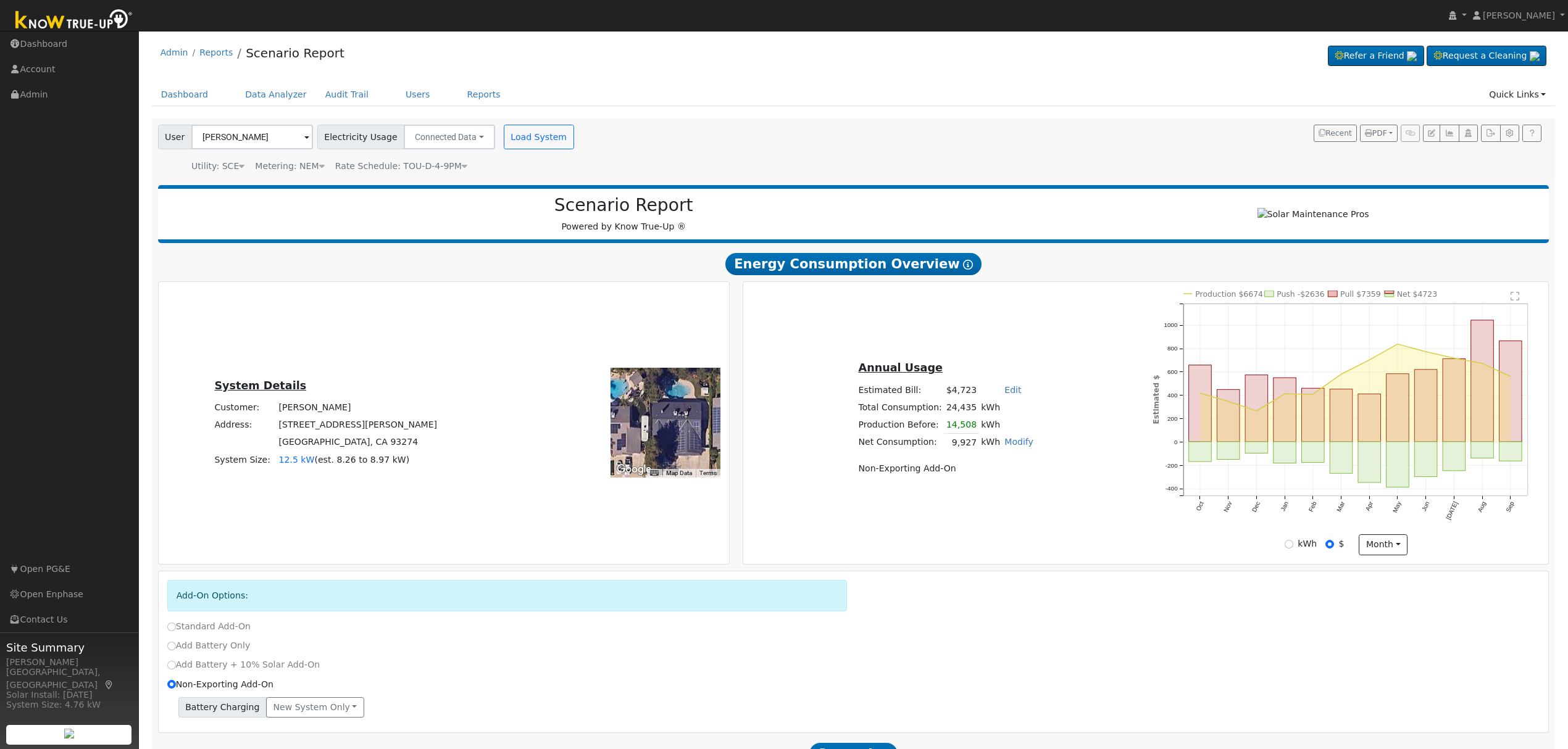
scroll to position [143, 0]
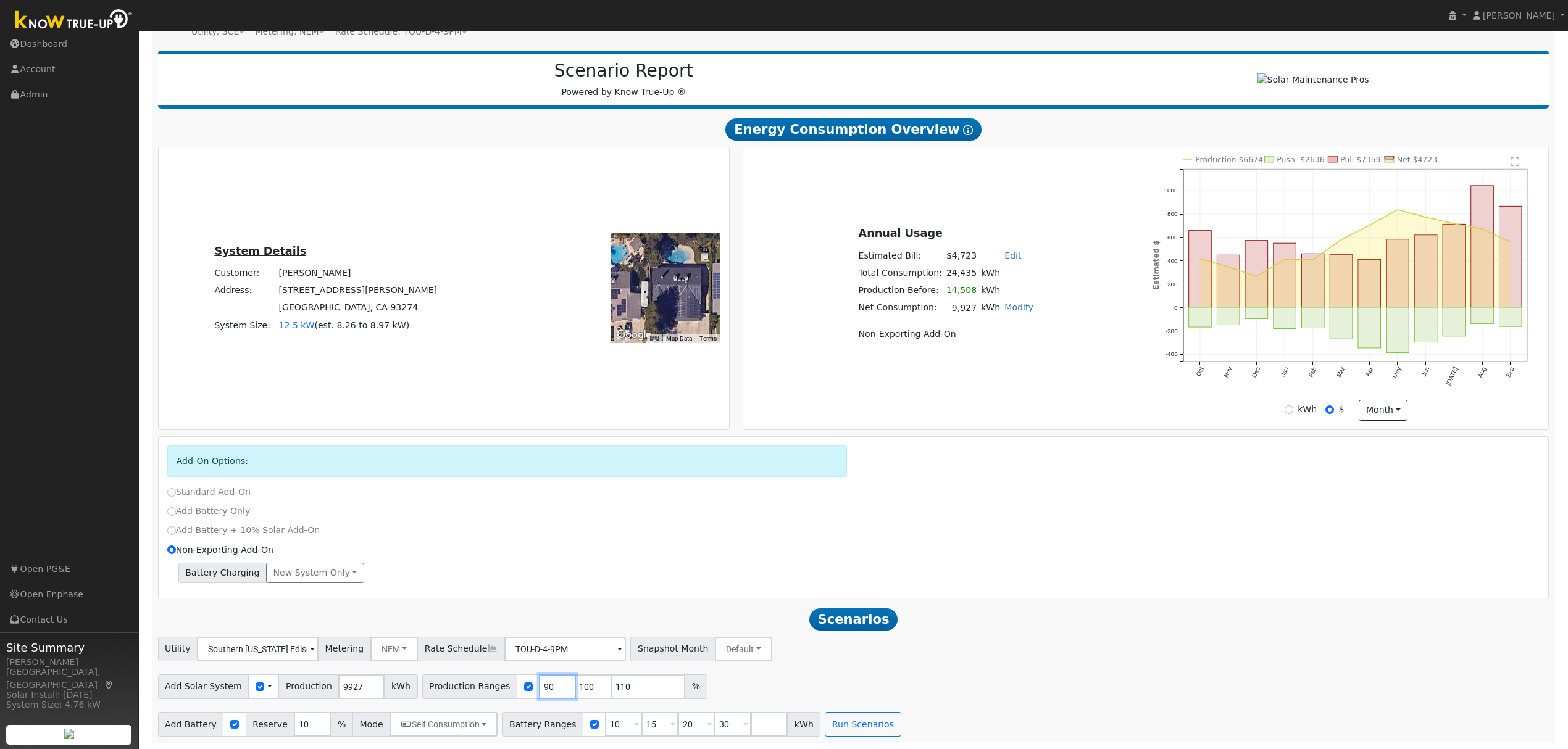
click at [539, 688] on input "90" at bounding box center [557, 686] width 37 height 24
type input "100"
type input "110"
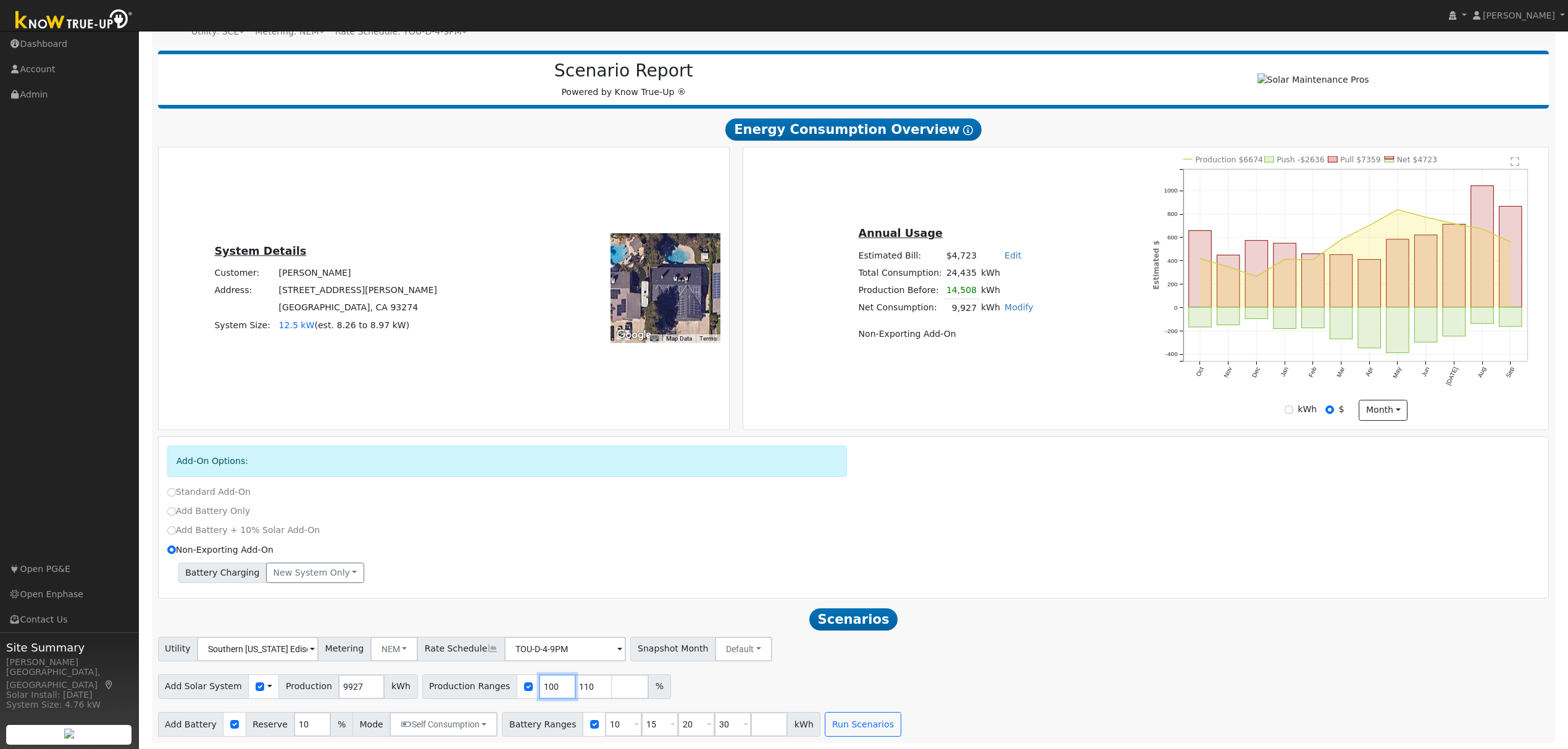
click at [539, 688] on input "100" at bounding box center [557, 686] width 37 height 24
type input "110"
click at [539, 688] on input "number" at bounding box center [557, 686] width 37 height 24
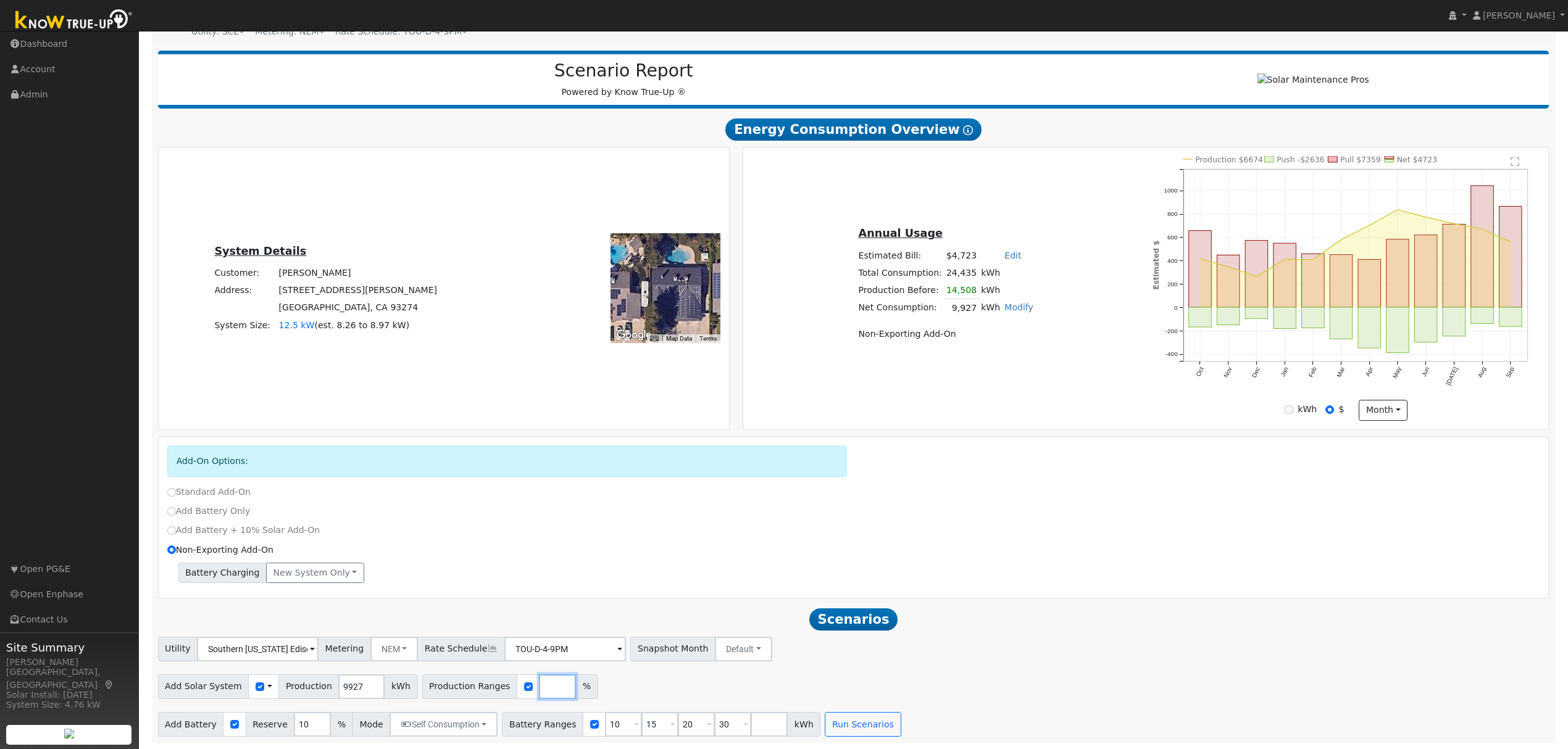
click at [539, 688] on input "number" at bounding box center [557, 686] width 37 height 24
type input "105.24"
click at [605, 720] on input "10" at bounding box center [623, 724] width 37 height 24
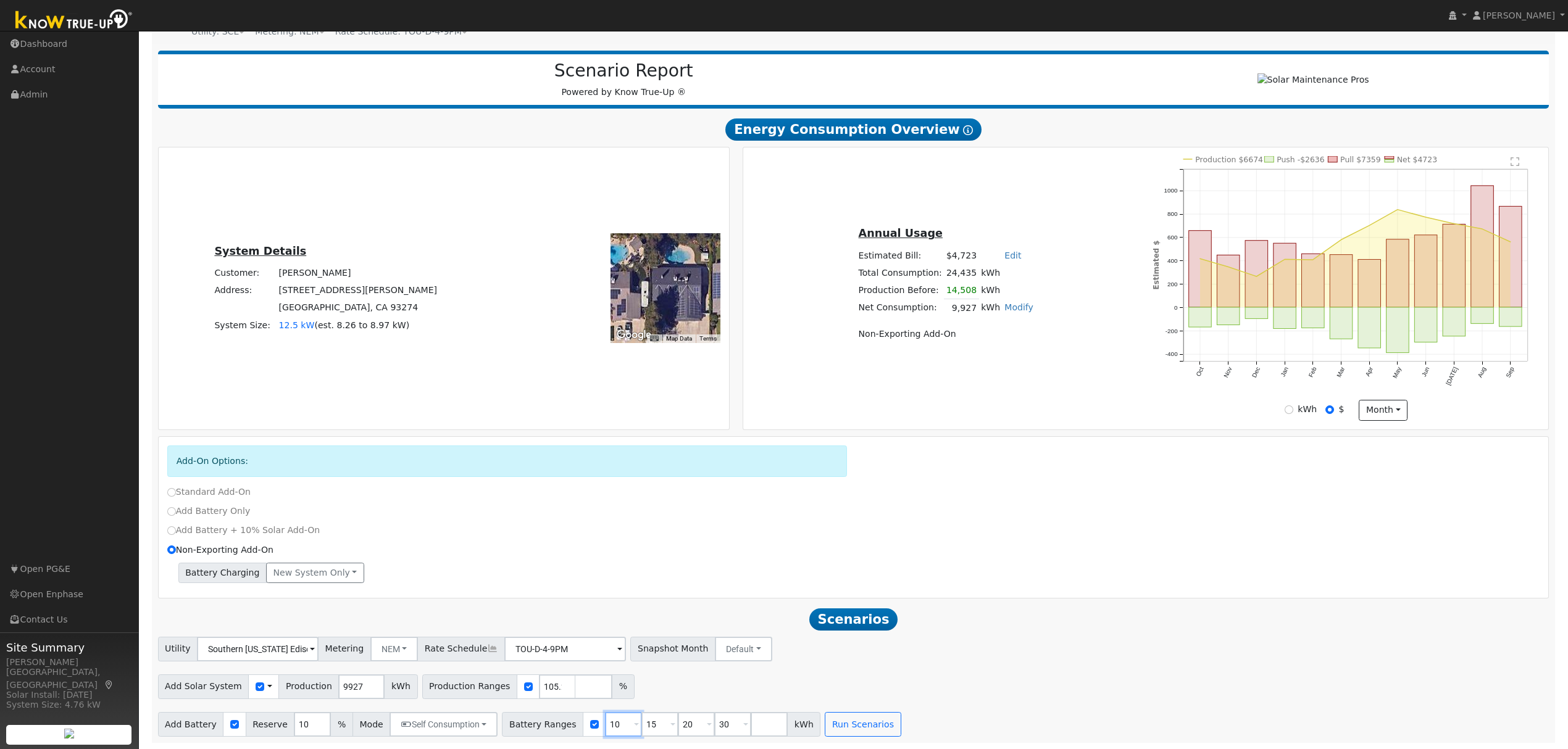
click at [605, 720] on input "10" at bounding box center [623, 724] width 37 height 24
click at [294, 721] on input "10" at bounding box center [312, 724] width 37 height 24
click at [294, 720] on input "10" at bounding box center [312, 724] width 37 height 24
type input "20"
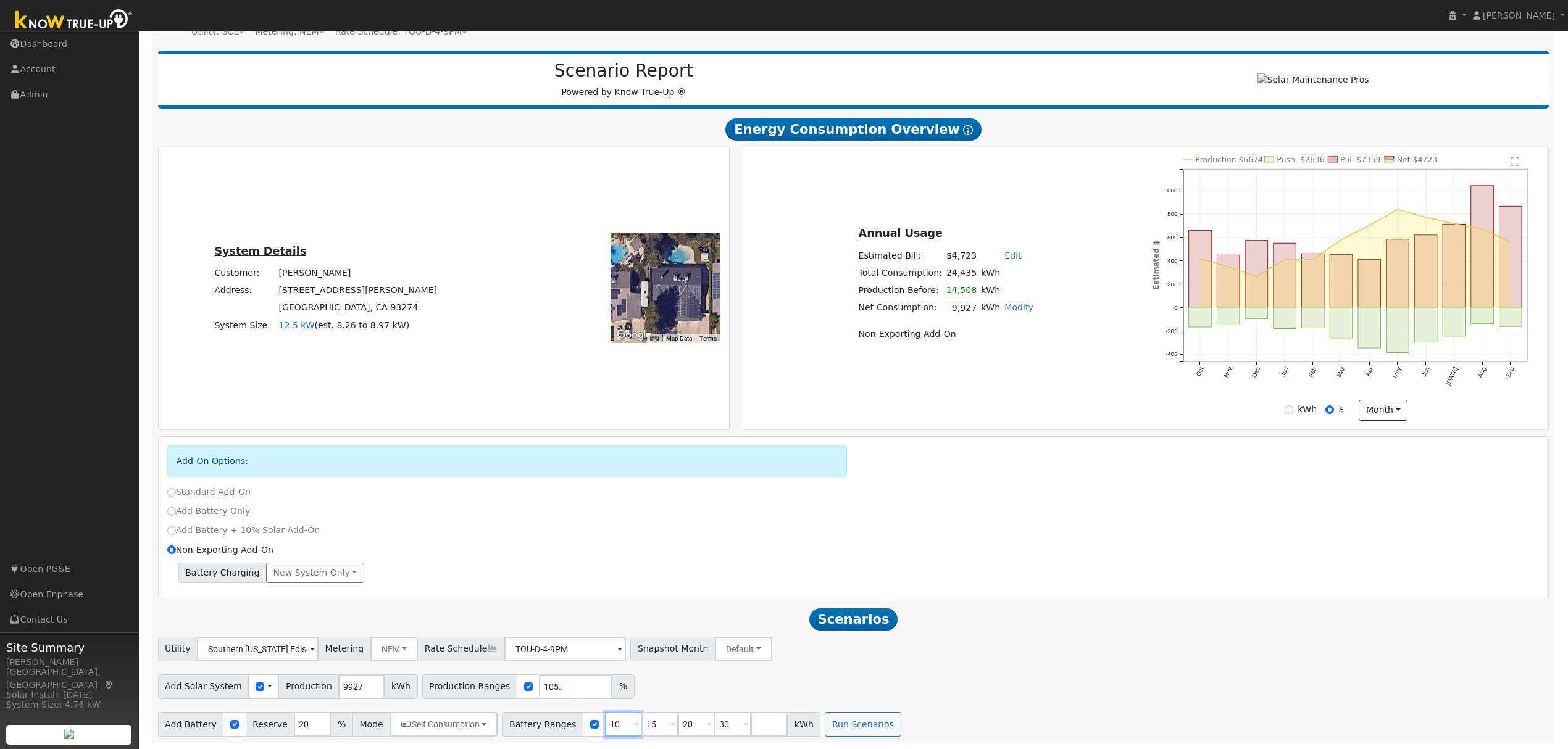
click at [605, 727] on input "10" at bounding box center [623, 724] width 37 height 24
type input "15"
type input "20"
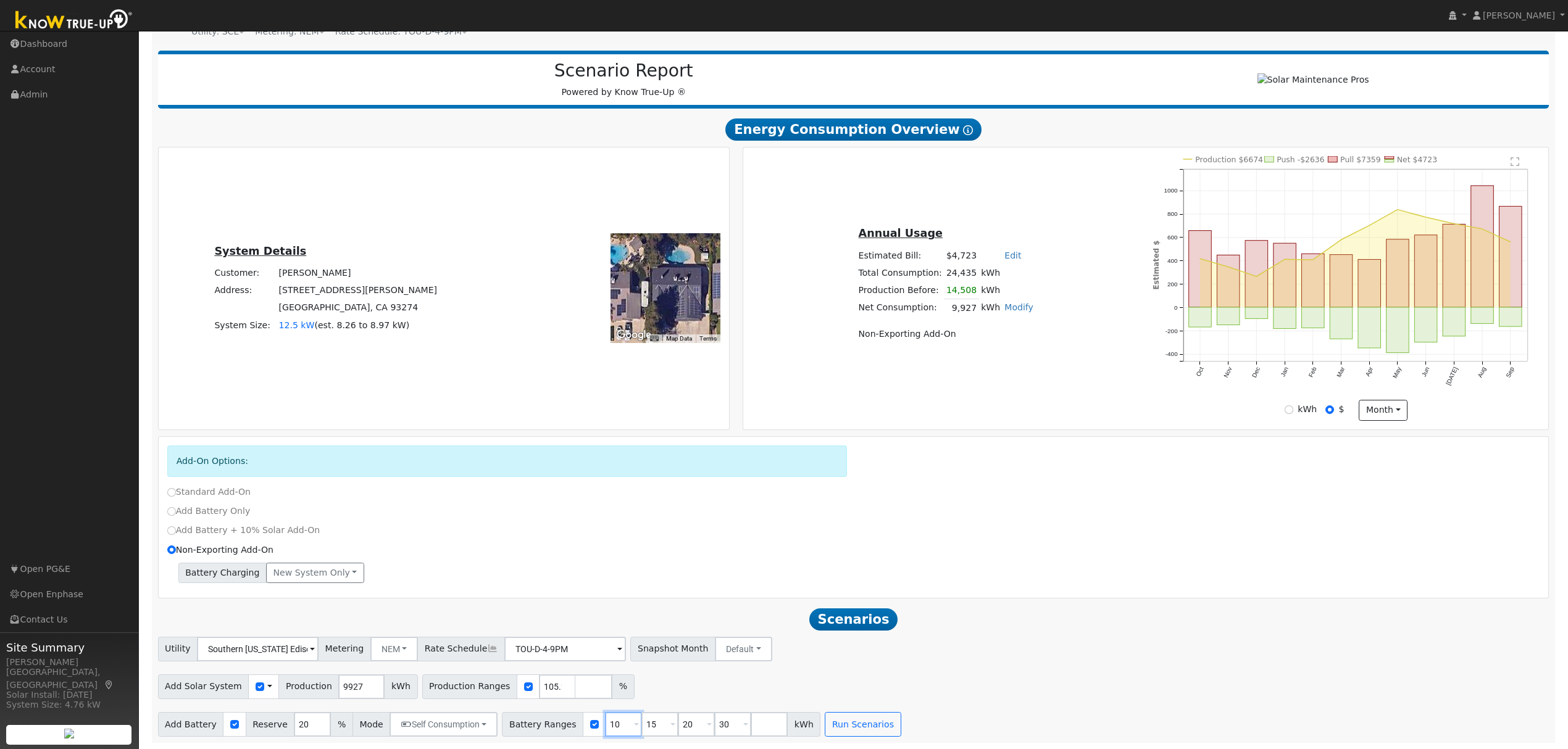
type input "30"
type input "20"
type input "30"
click at [605, 727] on input "20" at bounding box center [623, 724] width 37 height 24
type input "30"
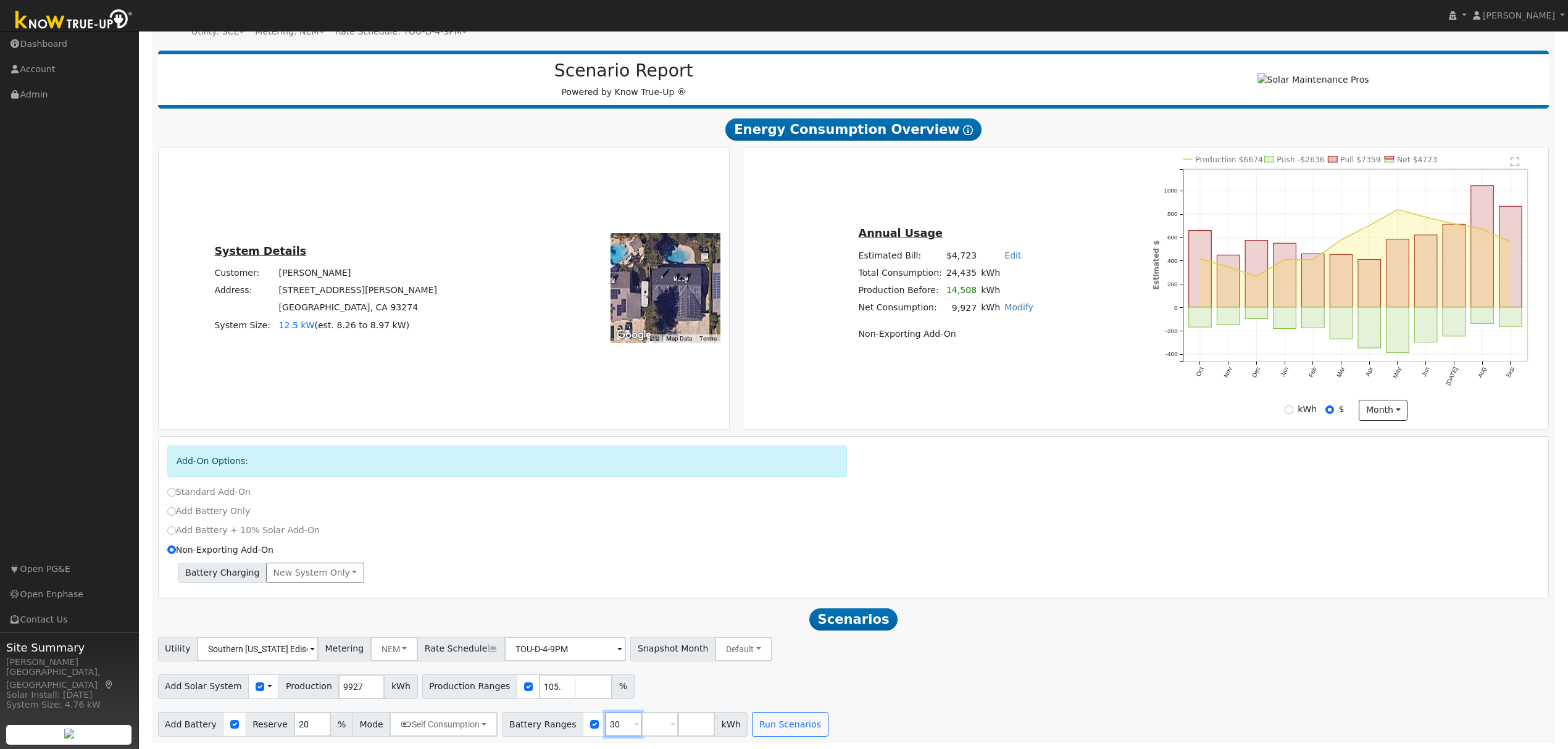
click at [605, 727] on input "30" at bounding box center [623, 724] width 37 height 24
click at [605, 727] on input "number" at bounding box center [623, 724] width 37 height 24
type input "13.5"
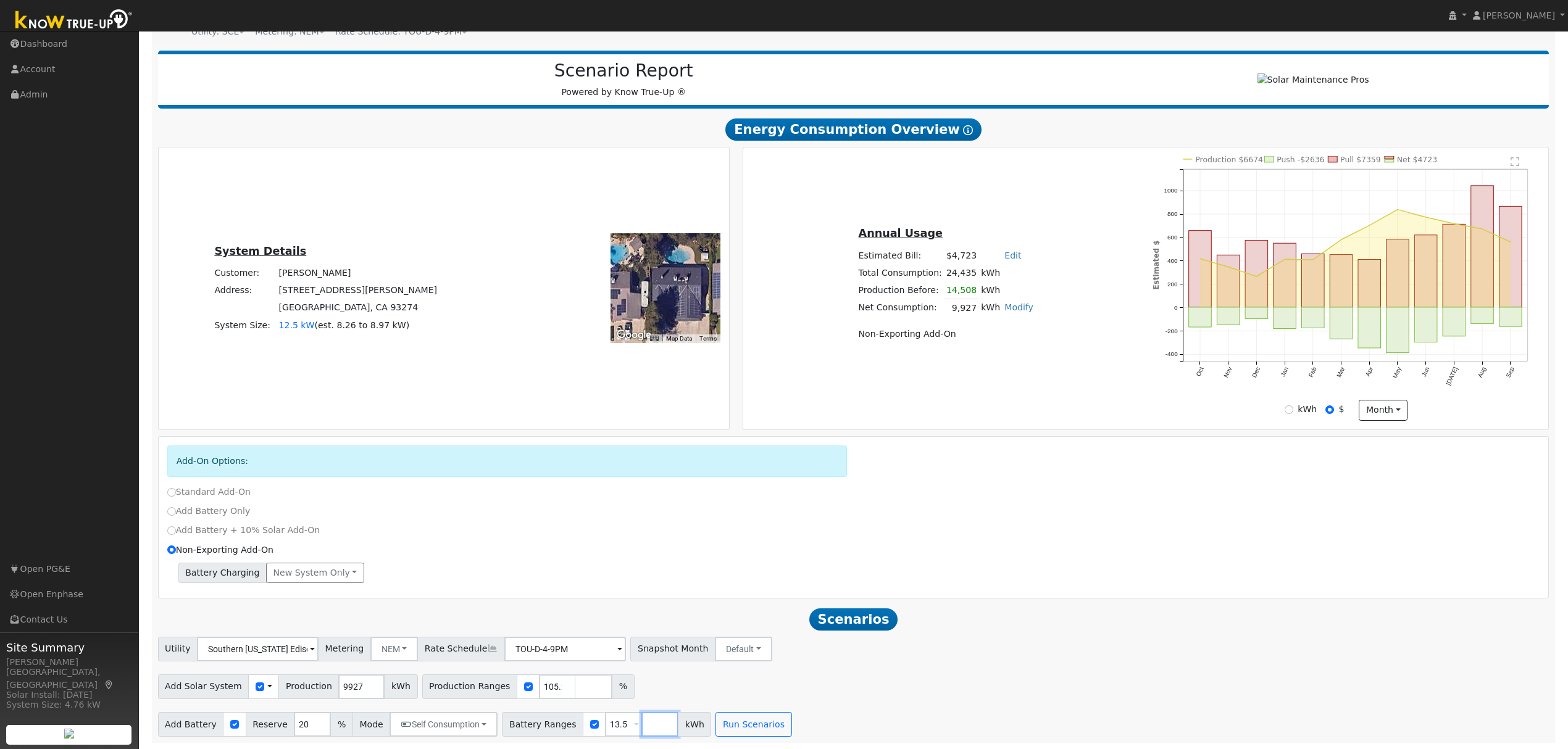
click at [647, 724] on input "number" at bounding box center [659, 724] width 37 height 24
type input "20"
click at [767, 719] on button "Run Scenarios" at bounding box center [789, 724] width 76 height 24
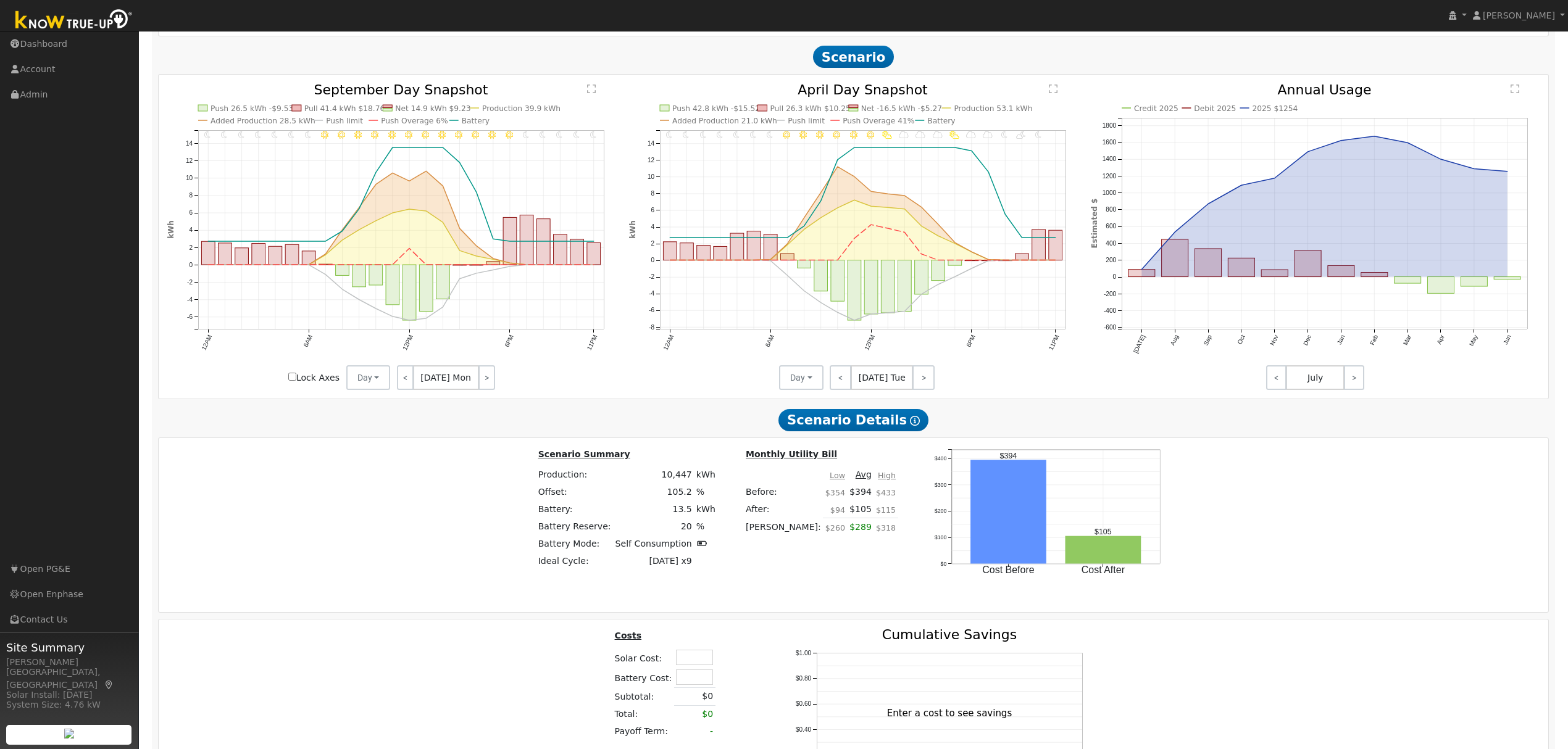
scroll to position [1098, 0]
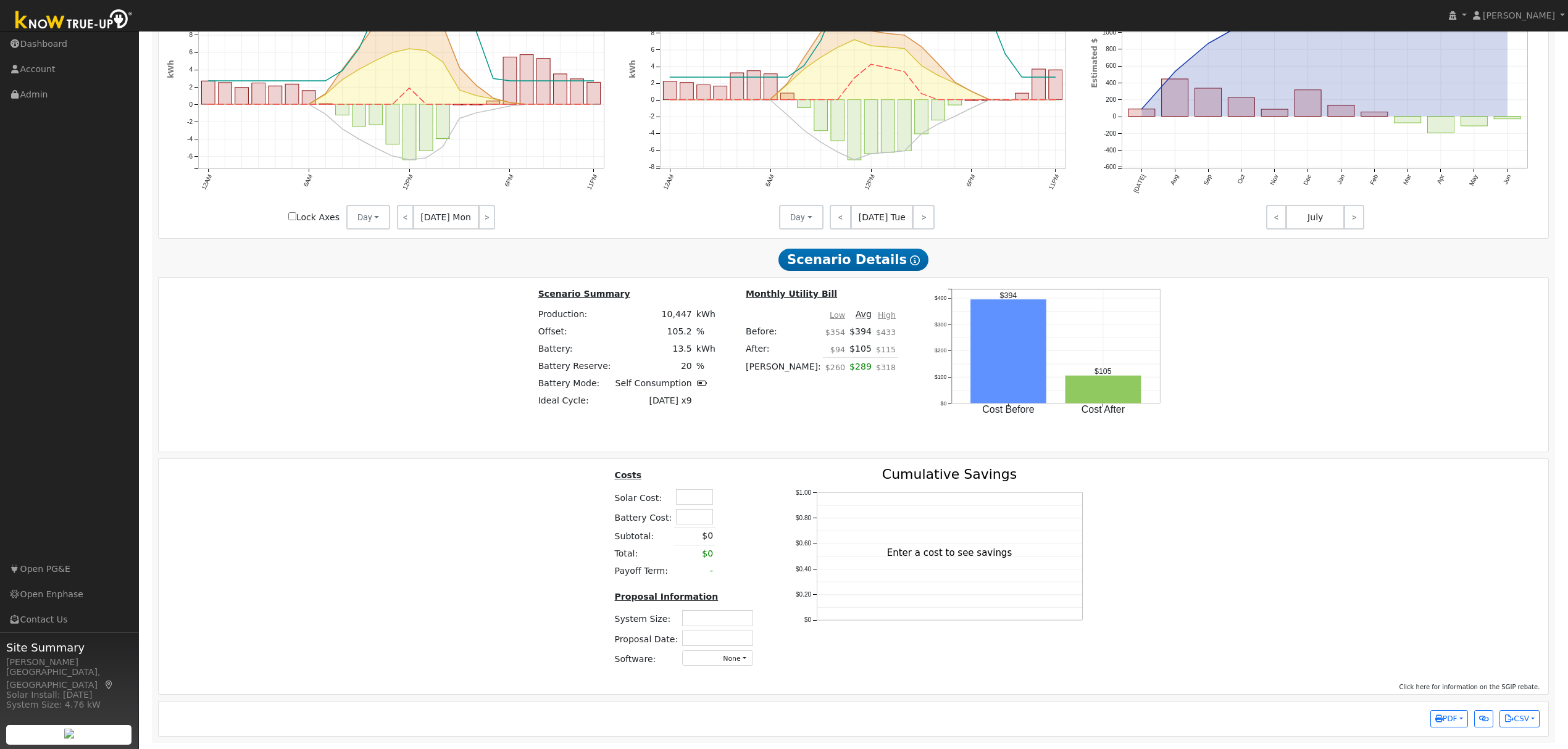
click at [685, 495] on input "text" at bounding box center [694, 497] width 37 height 15
click at [472, 509] on div "Costs Solar Cost: $41,500 Battery Cost: Subtotal: $0 Total: $0 Payoff Term: - P…" at bounding box center [854, 572] width 1399 height 208
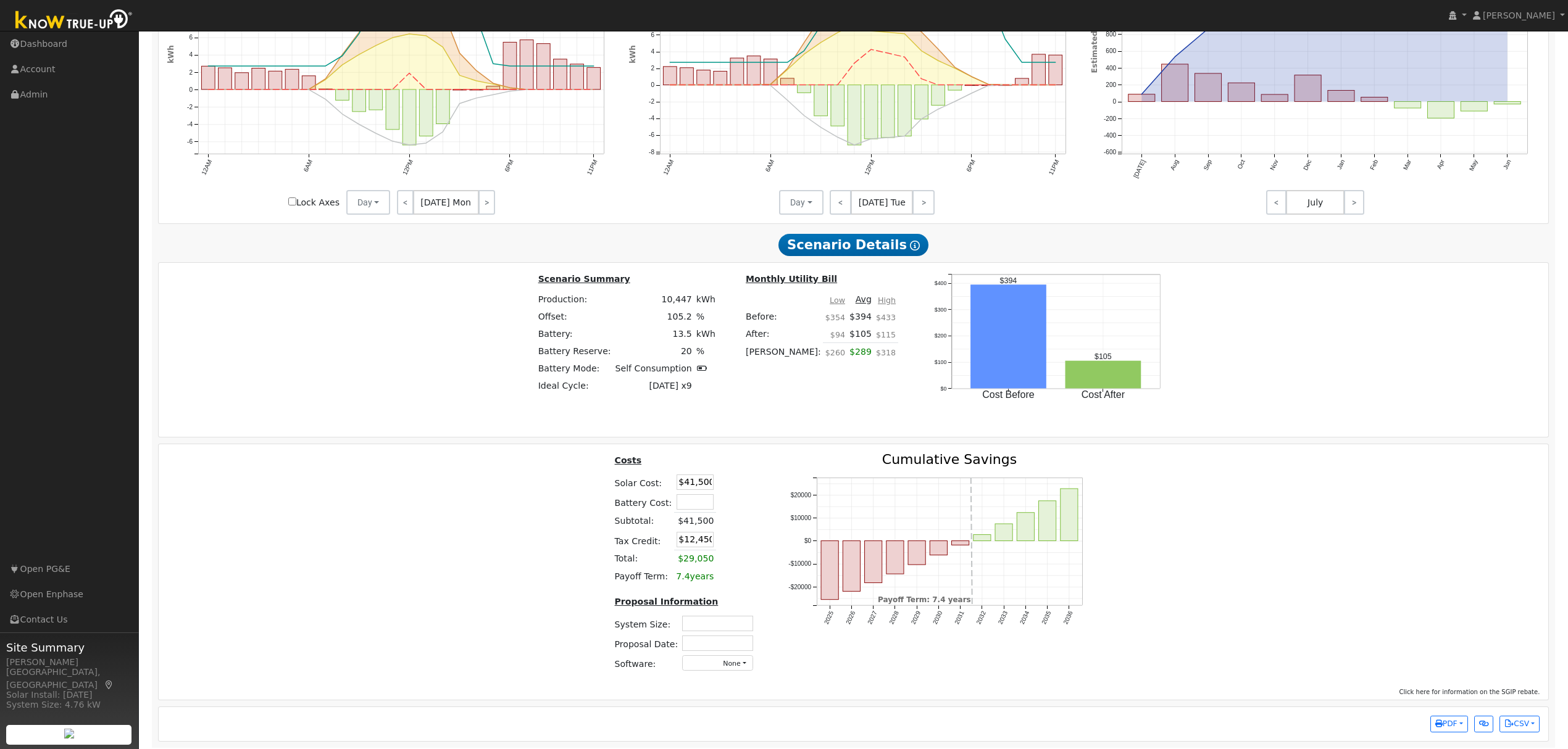
click at [702, 490] on input "$41,500" at bounding box center [695, 482] width 37 height 15
type input "$26,500"
type input "$7,950"
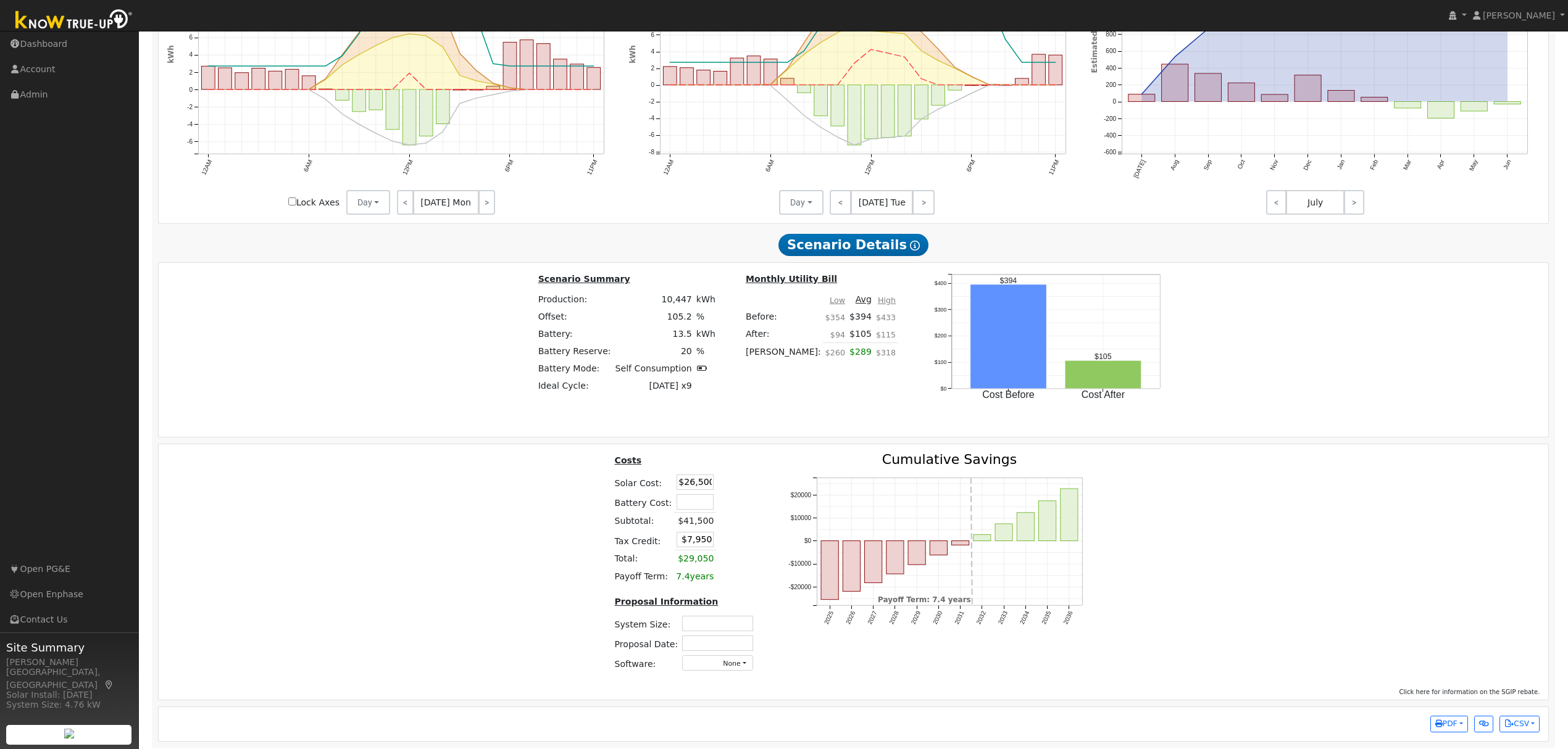
click at [687, 509] on input "text" at bounding box center [695, 502] width 37 height 15
type input "$15,000"
type input "$12,450"
click at [516, 544] on div "Costs Solar Cost: $26,500 Battery Cost: $15,000 Subtotal: $41,500 Tax Credit: $…" at bounding box center [854, 567] width 1399 height 228
click at [732, 631] on input "text" at bounding box center [718, 623] width 71 height 15
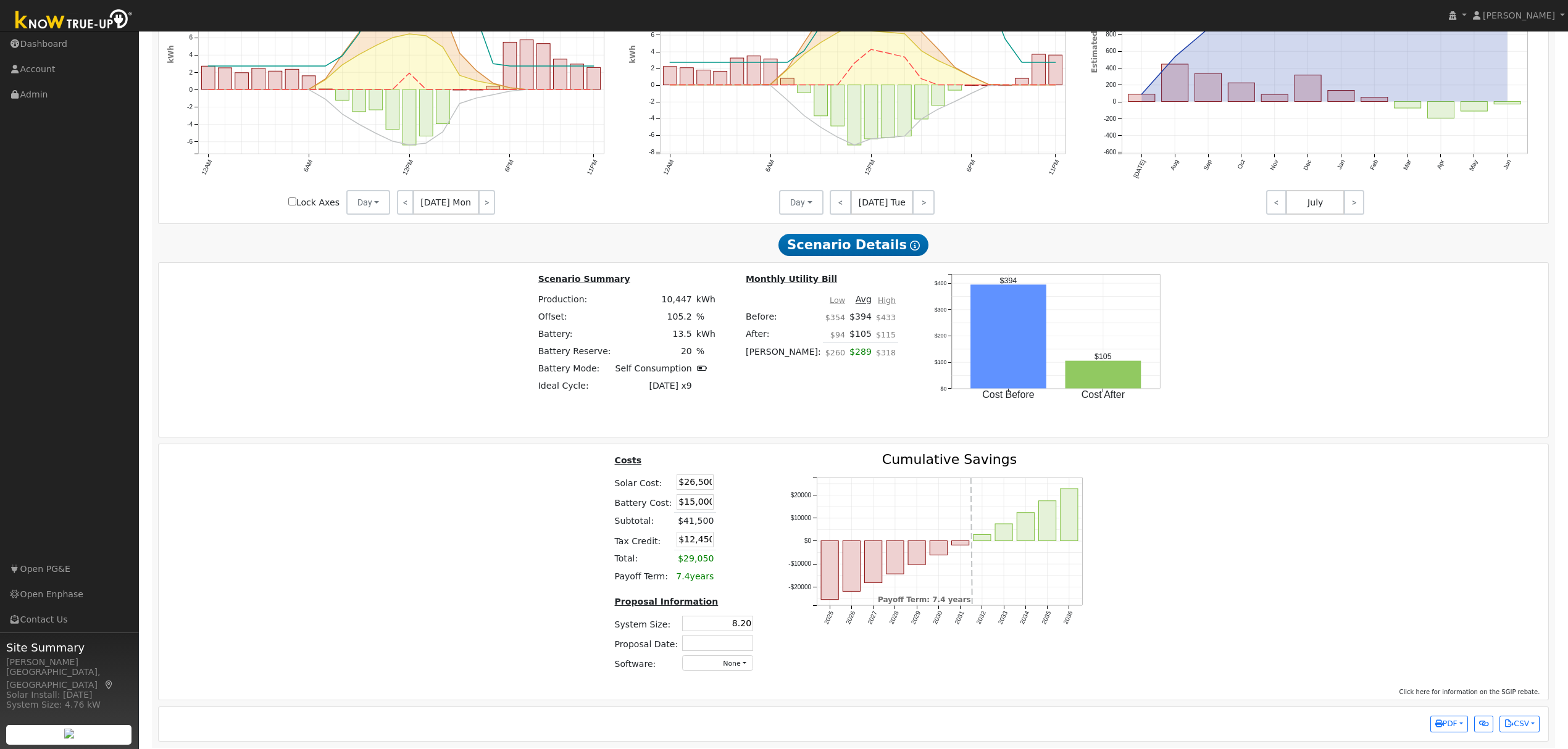
type input "8.20"
click at [724, 651] on input "text" at bounding box center [718, 643] width 71 height 15
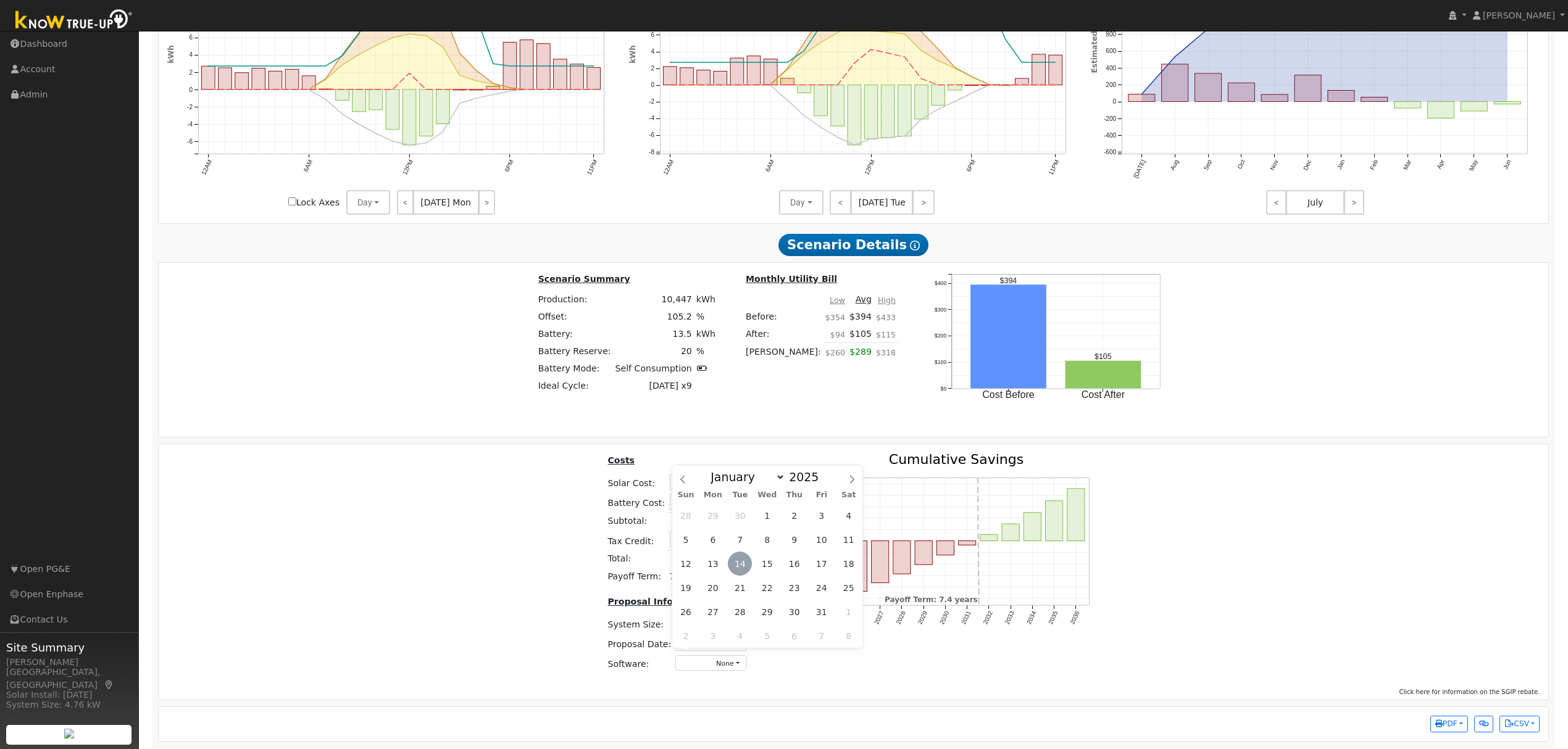
click at [742, 568] on span "14" at bounding box center [740, 563] width 24 height 24
type input "10/14/2025"
click at [725, 671] on button "None" at bounding box center [711, 663] width 71 height 15
click at [696, 562] on link "Aurora" at bounding box center [699, 553] width 88 height 17
click at [1269, 595] on div "Costs Solar Cost: $26,500 Battery Cost: $15,000 Subtotal: $41,500 Tax Credit: $…" at bounding box center [854, 567] width 1399 height 228
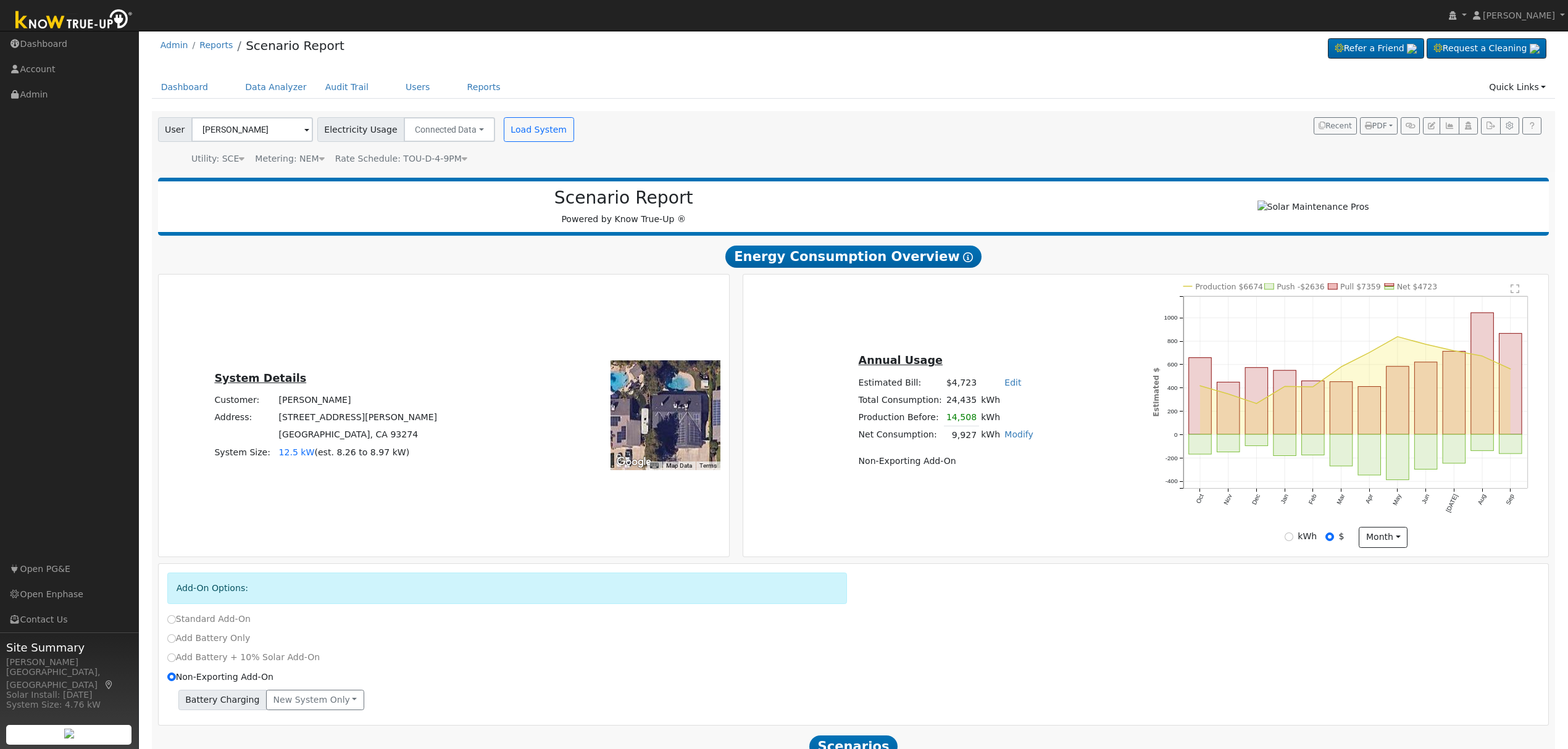
scroll to position [0, 0]
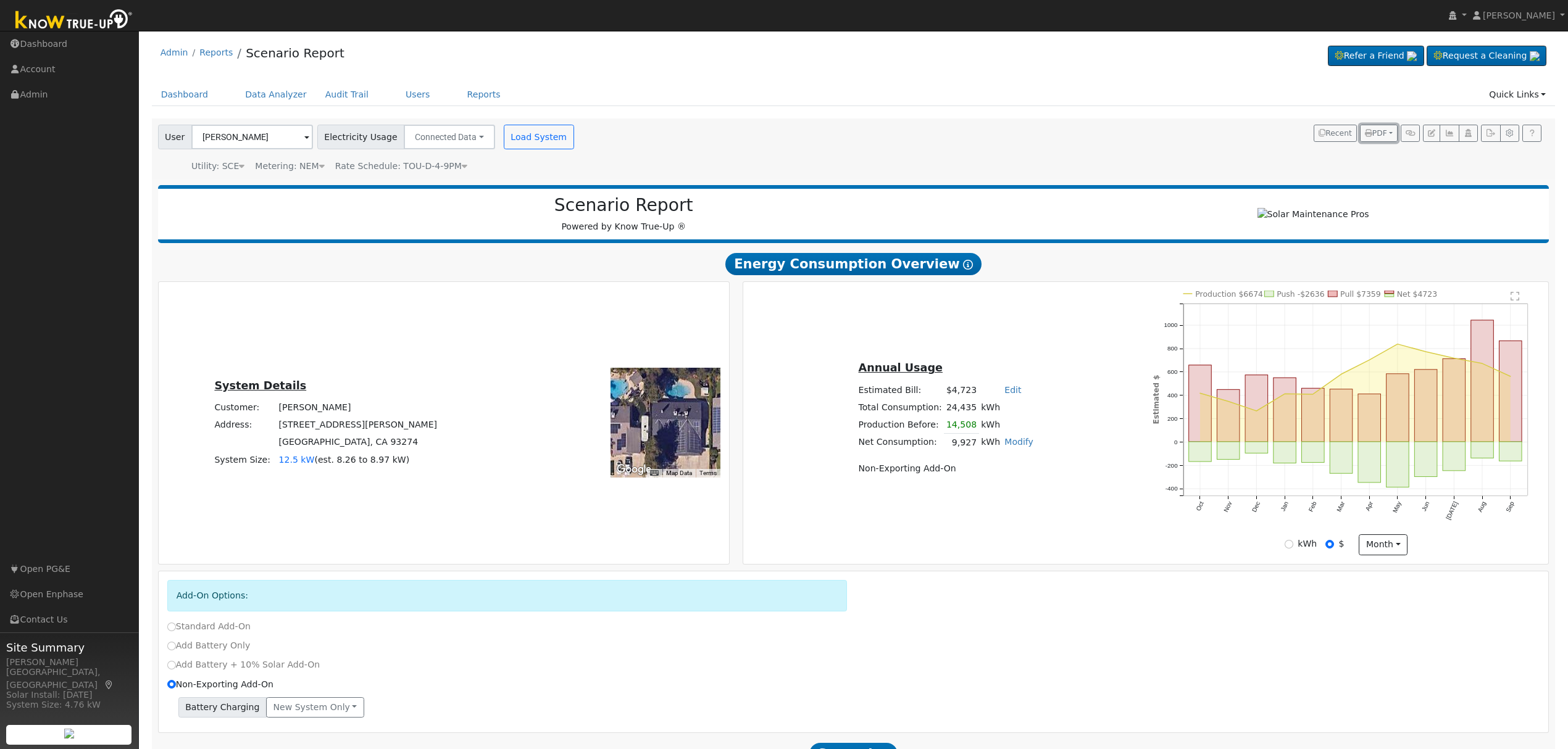
click at [1388, 129] on button "PDF" at bounding box center [1379, 133] width 38 height 17
click at [1344, 214] on link "Both" at bounding box center [1346, 212] width 101 height 17
click at [1383, 131] on button "PDF" at bounding box center [1379, 133] width 38 height 17
click at [1333, 216] on link "Both" at bounding box center [1346, 212] width 101 height 17
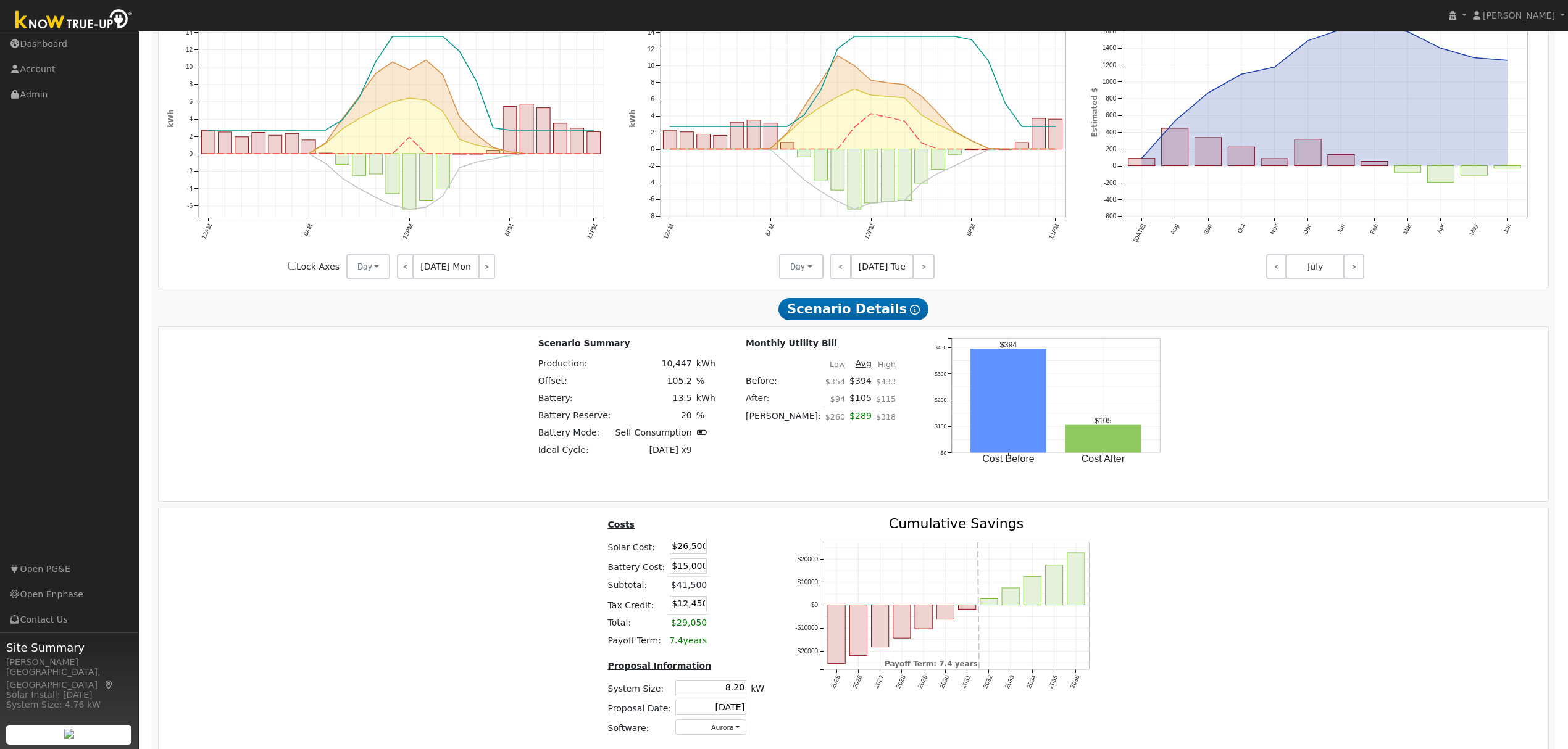
scroll to position [1118, 0]
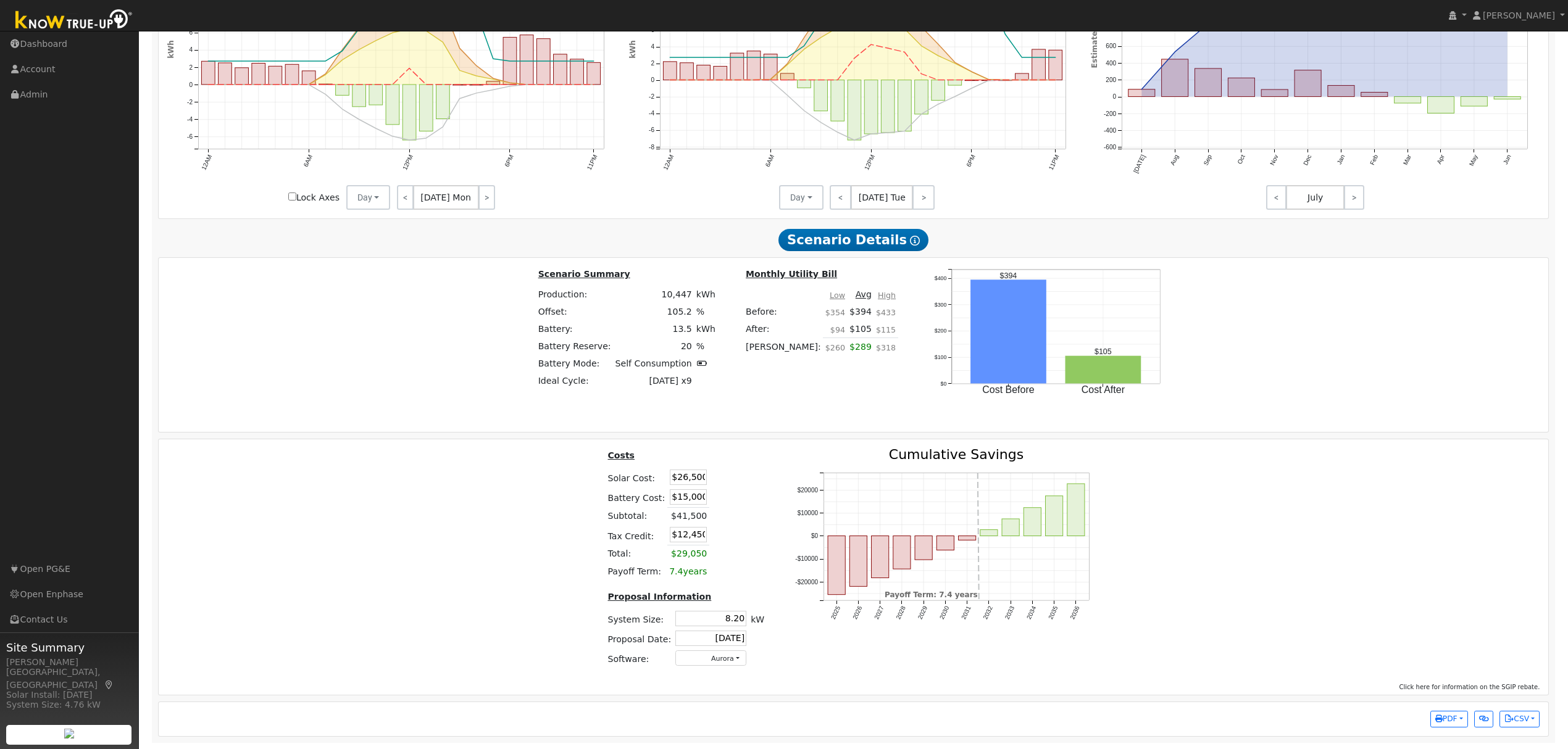
click at [697, 499] on input "$15,000" at bounding box center [688, 497] width 37 height 15
type input "$25,000"
type input "$15,450"
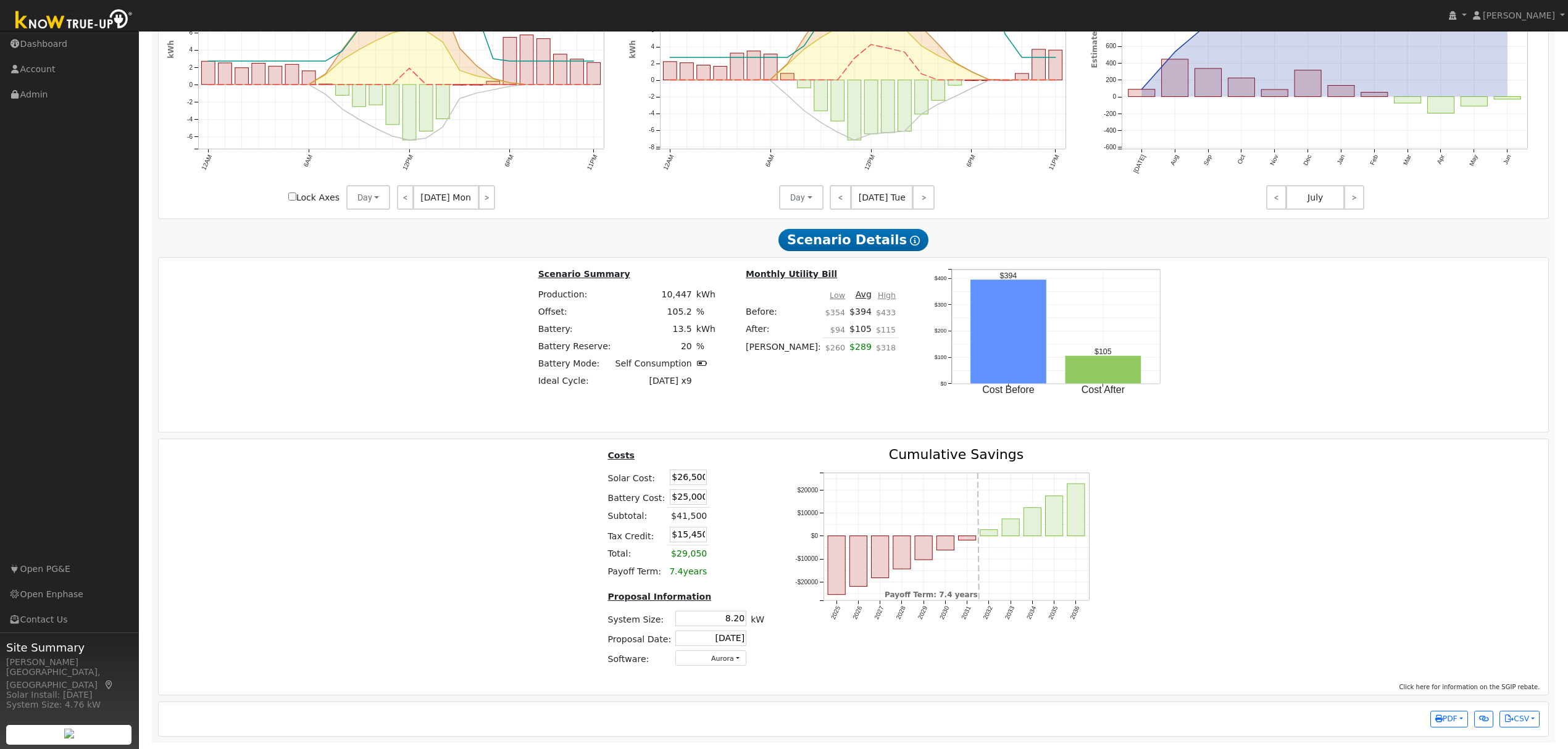
click at [736, 487] on table "Costs Solar Cost: $26,500 Battery Cost: $25,000 Subtotal: $41,500 Tax Credit: $…" at bounding box center [686, 514] width 161 height 132
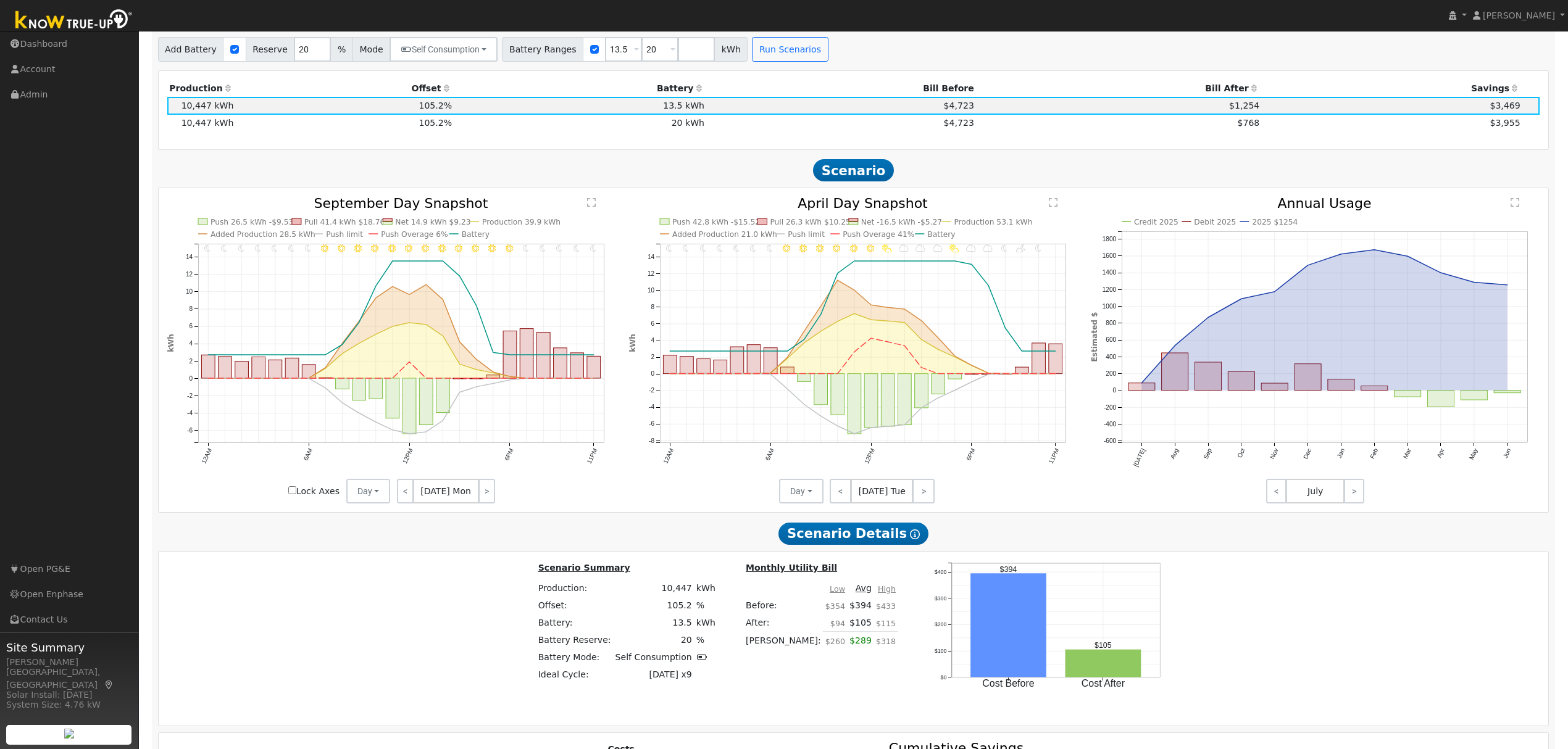
scroll to position [788, 0]
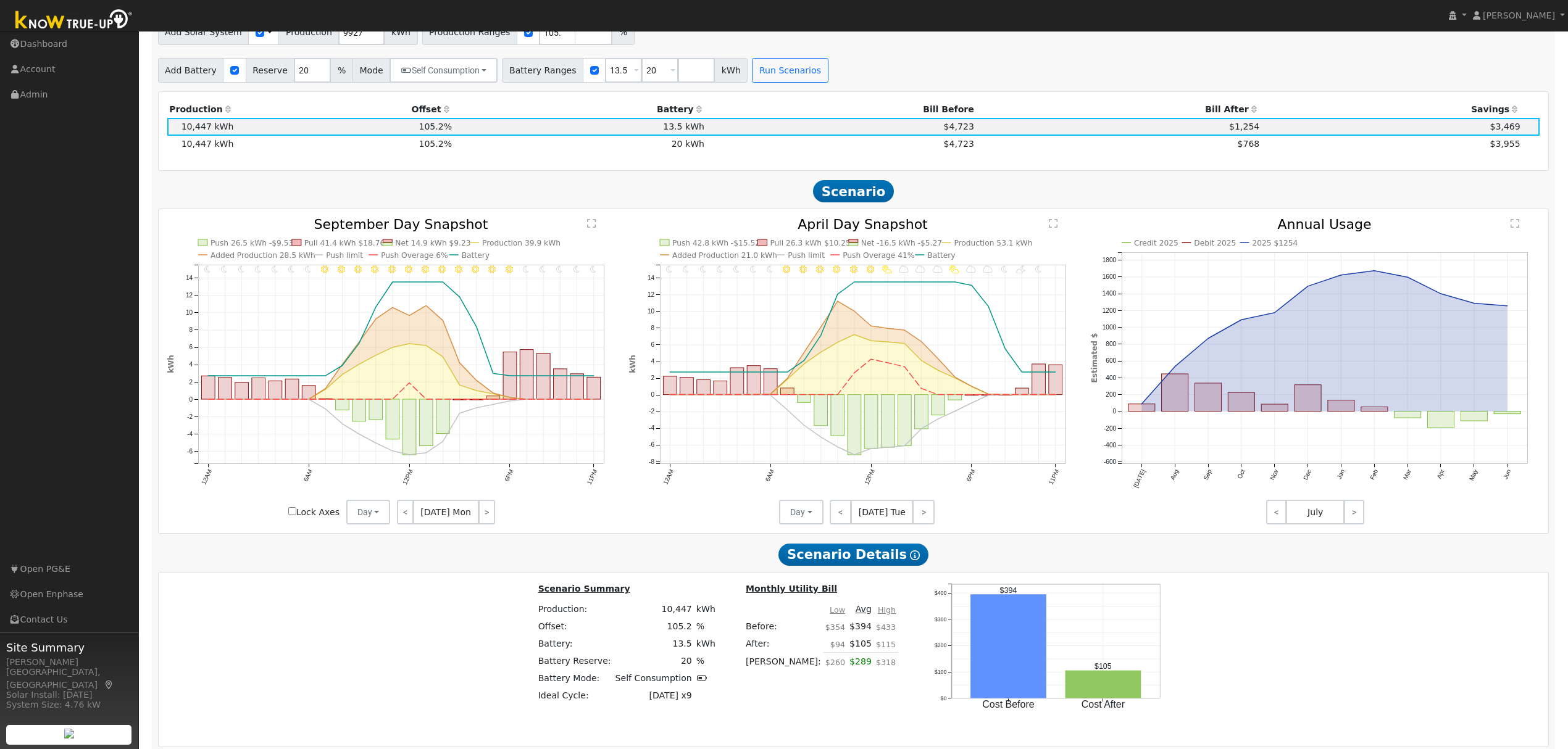
click at [697, 153] on td "20 kWh" at bounding box center [580, 144] width 252 height 17
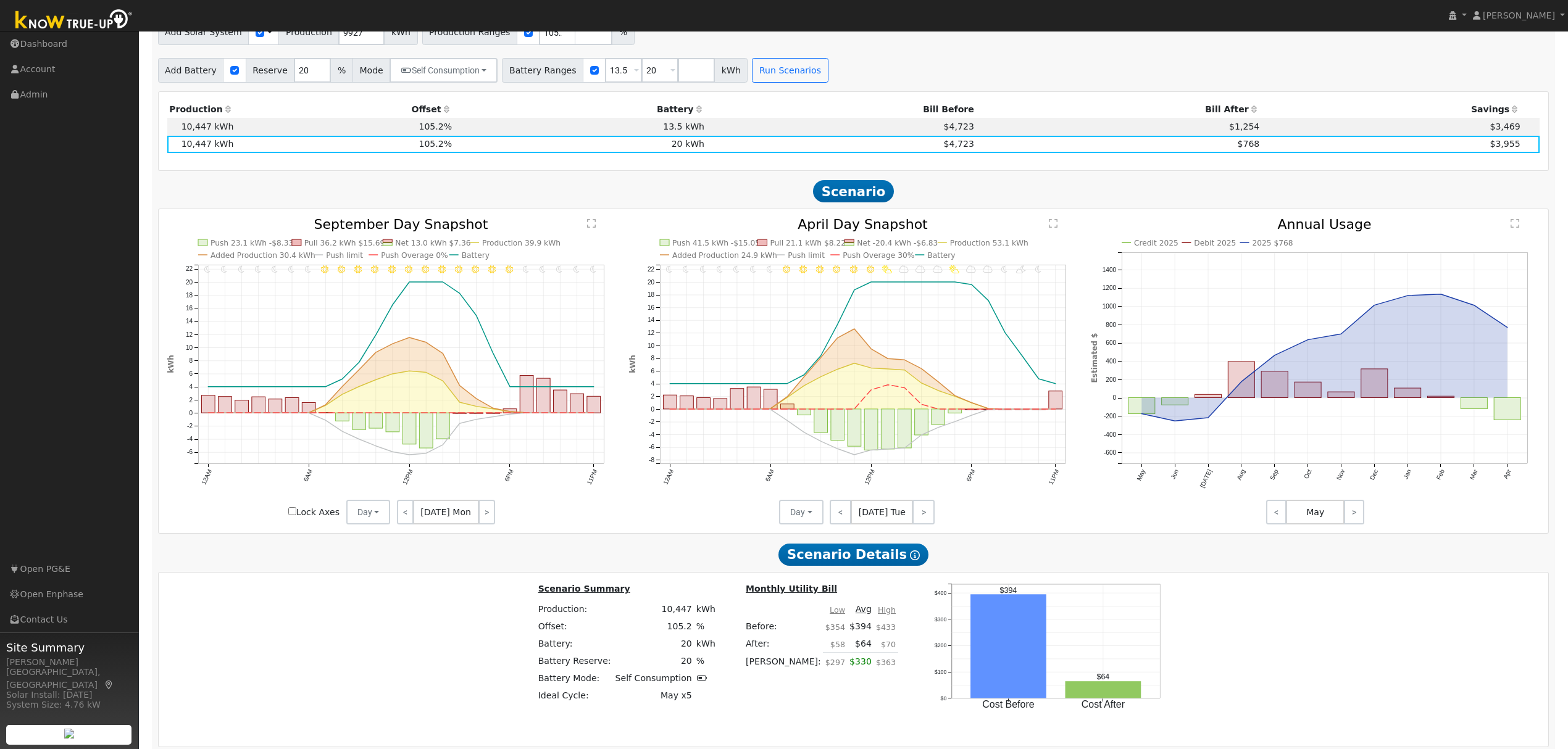
scroll to position [1098, 0]
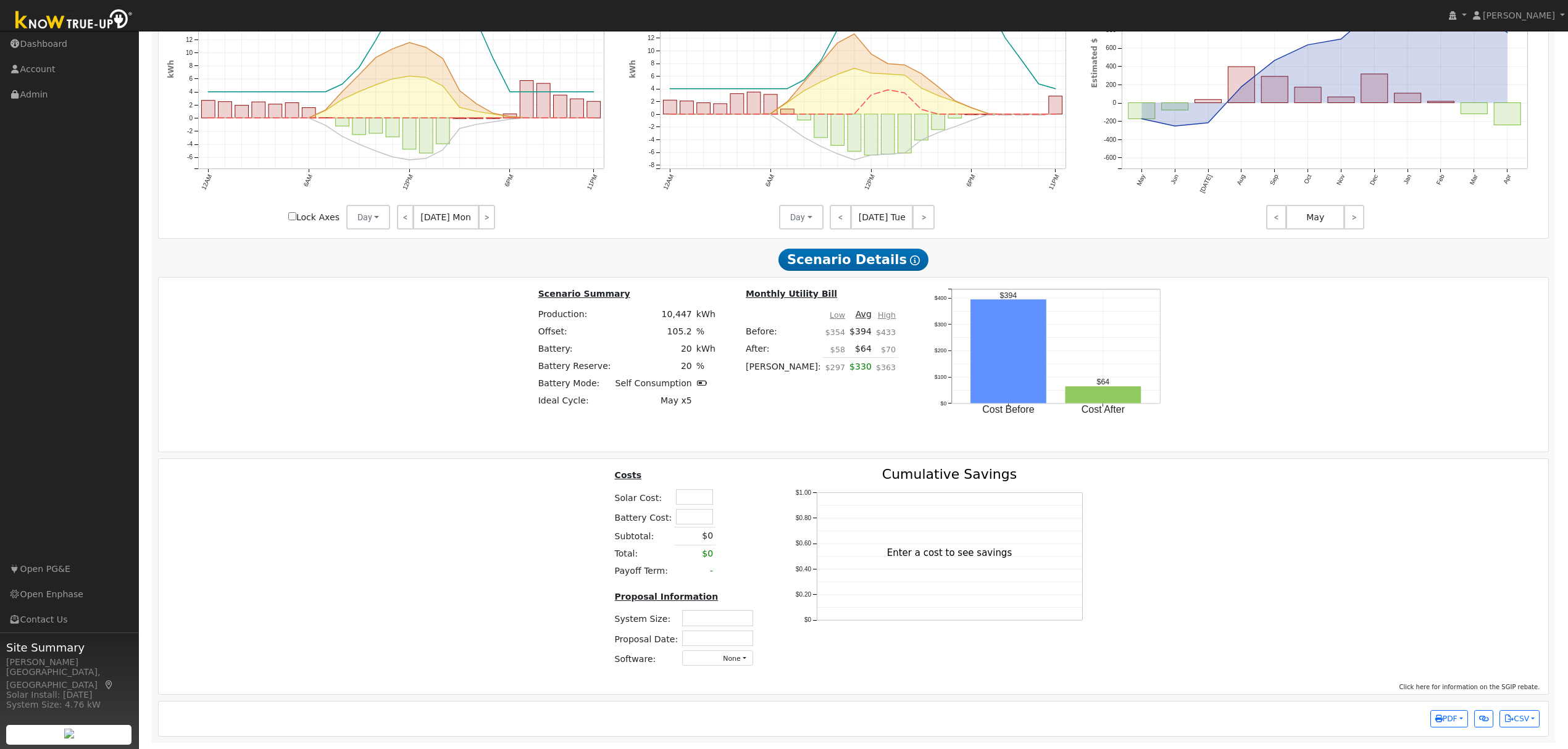
click at [700, 492] on input "text" at bounding box center [694, 497] width 37 height 15
type input "$26,500"
click at [693, 516] on input "text" at bounding box center [694, 516] width 37 height 15
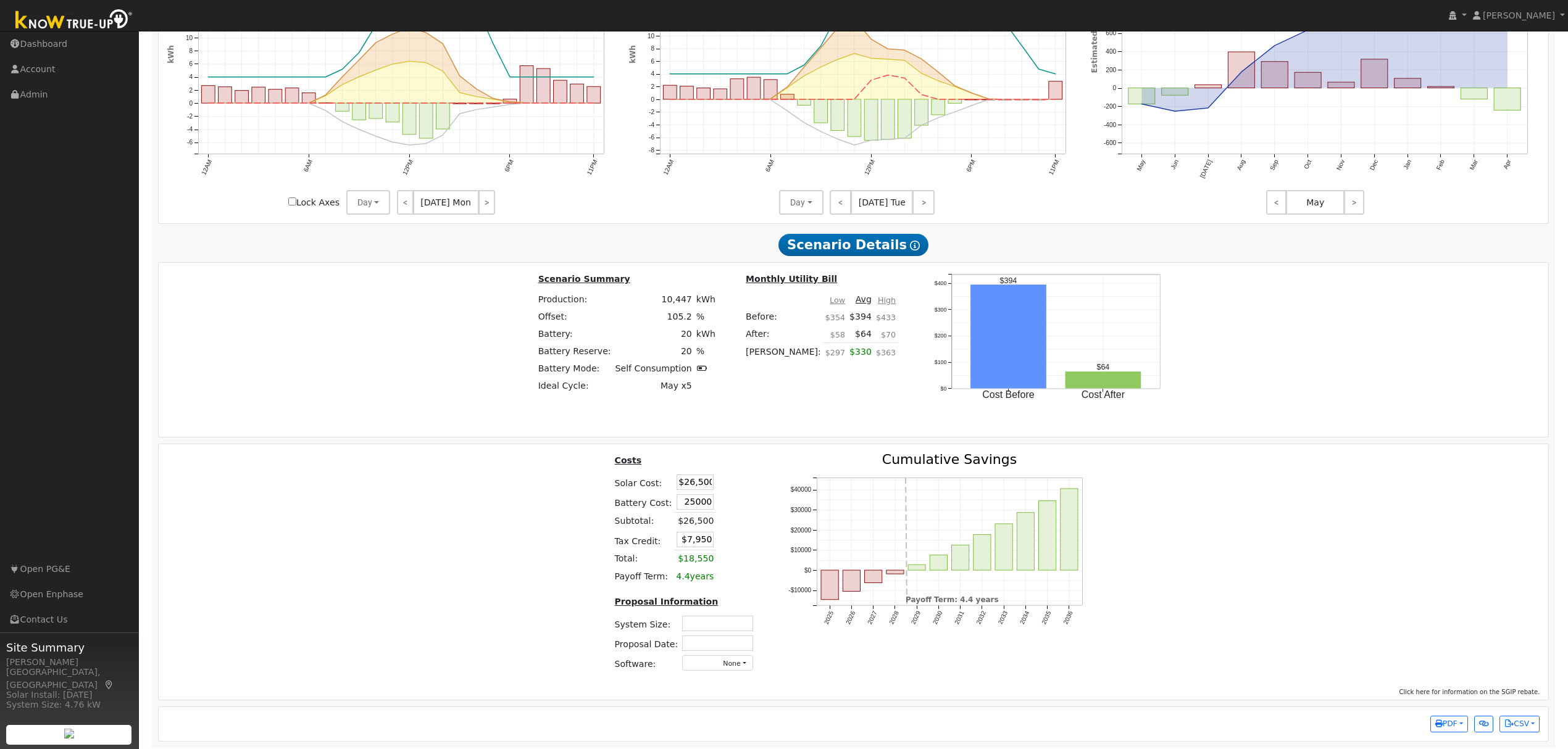
type input "$25,000"
type input "$15,450"
click at [541, 521] on div "Costs Solar Cost: $26,500 Battery Cost: $25,000 Subtotal: $26,500 Tax Credit: $…" at bounding box center [854, 567] width 1399 height 228
click at [736, 631] on input "text" at bounding box center [718, 623] width 71 height 15
type input "8.20"
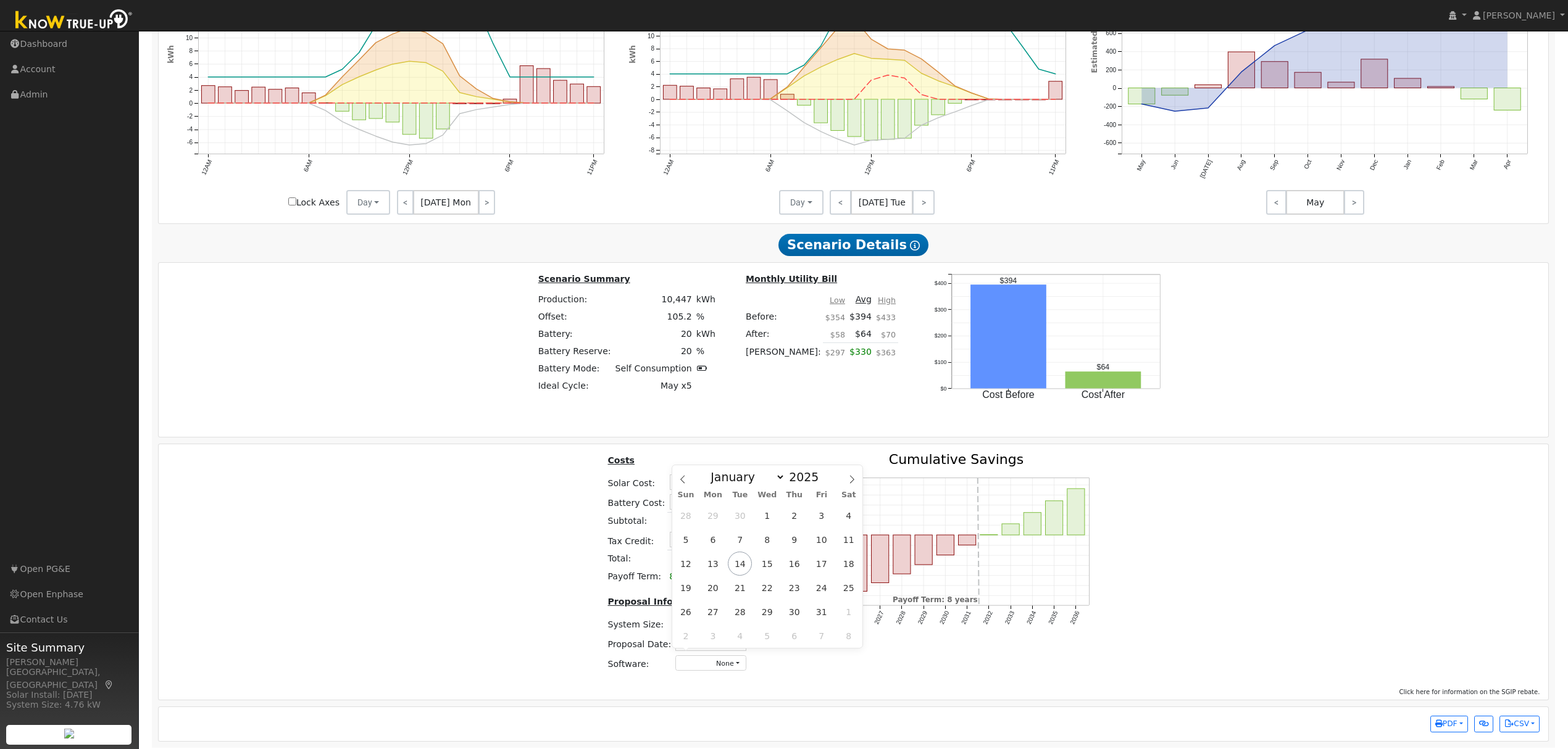
click at [734, 651] on input "text" at bounding box center [711, 643] width 71 height 15
click at [746, 566] on span "14" at bounding box center [740, 563] width 24 height 24
type input "10/14/2025"
click at [728, 671] on button "None" at bounding box center [711, 663] width 71 height 15
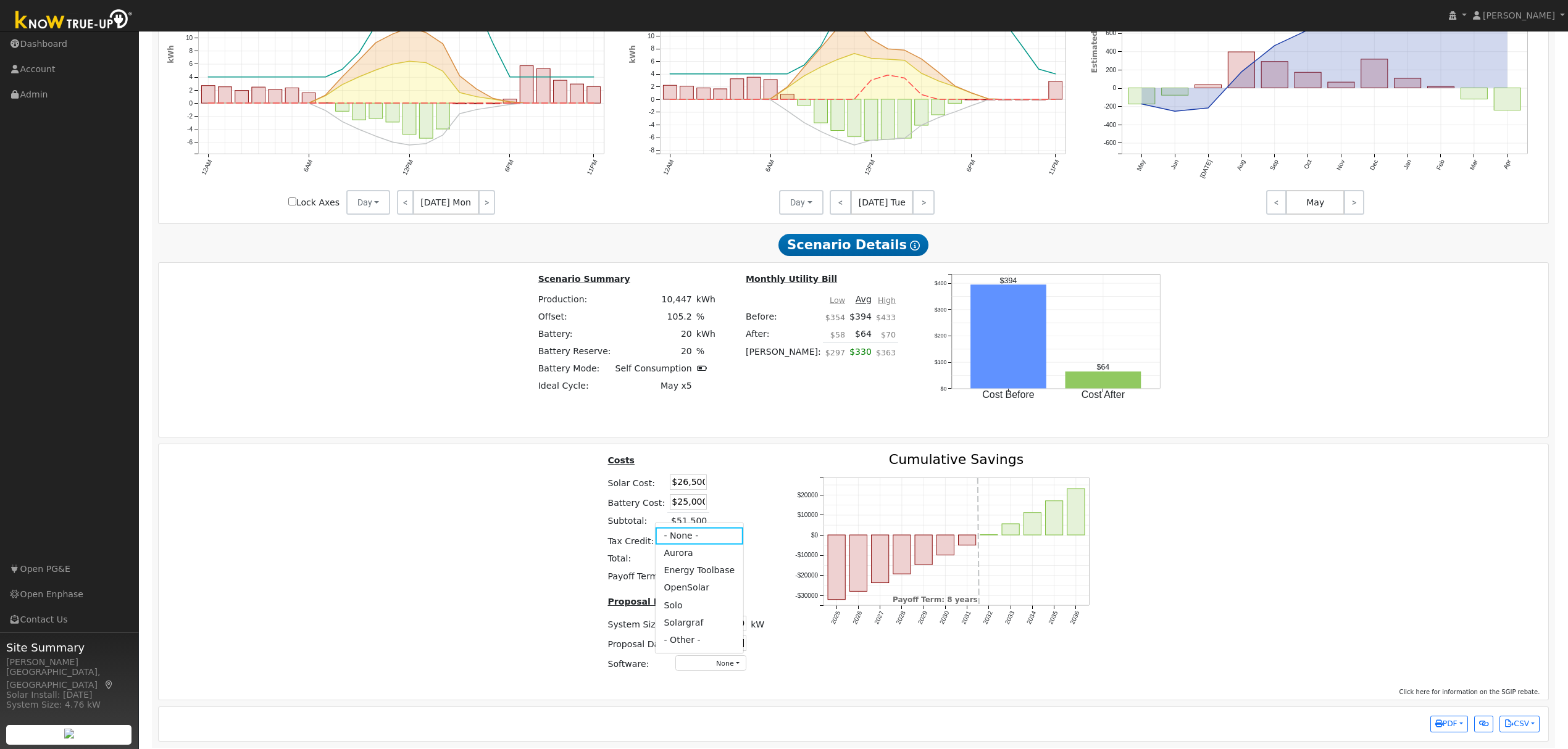
click at [690, 562] on link "Aurora" at bounding box center [699, 553] width 88 height 17
click at [1280, 591] on div "Costs Solar Cost: $26,500 Battery Cost: $25,000 Subtotal: $51,500 Tax Credit: $…" at bounding box center [854, 567] width 1399 height 228
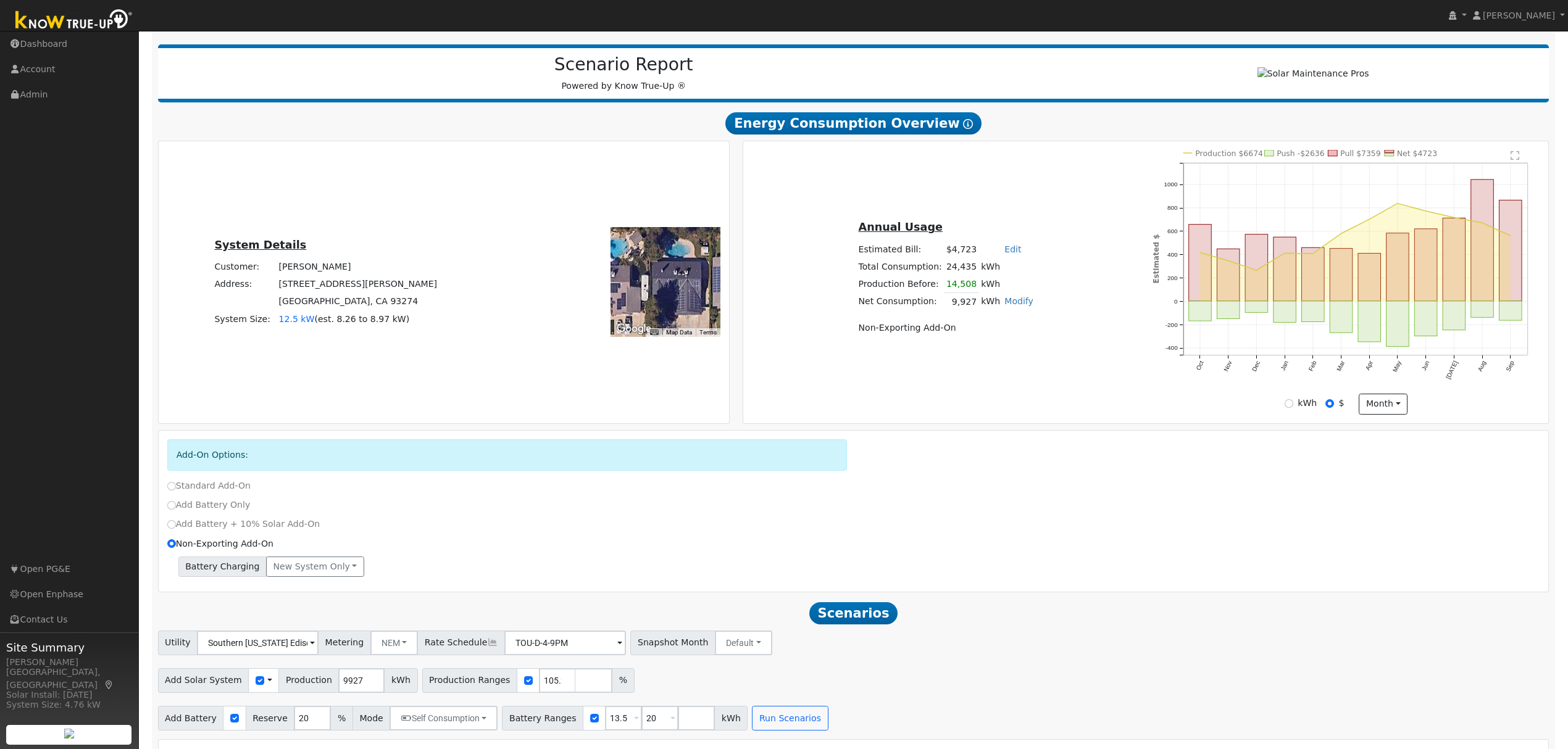
scroll to position [0, 0]
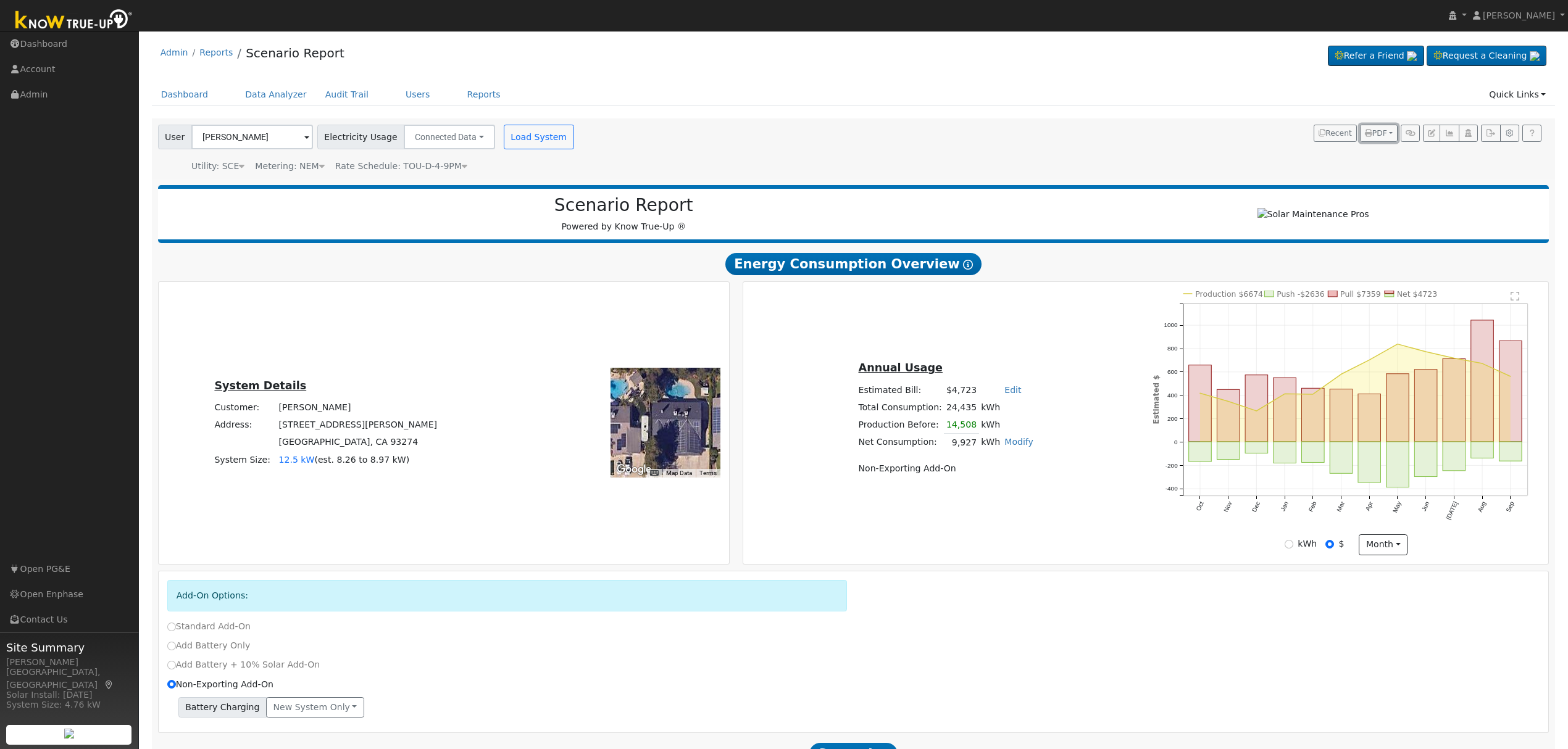
click at [1386, 136] on button "PDF" at bounding box center [1379, 133] width 38 height 17
click at [1341, 212] on link "Both" at bounding box center [1346, 212] width 101 height 17
